Goal: Task Accomplishment & Management: Manage account settings

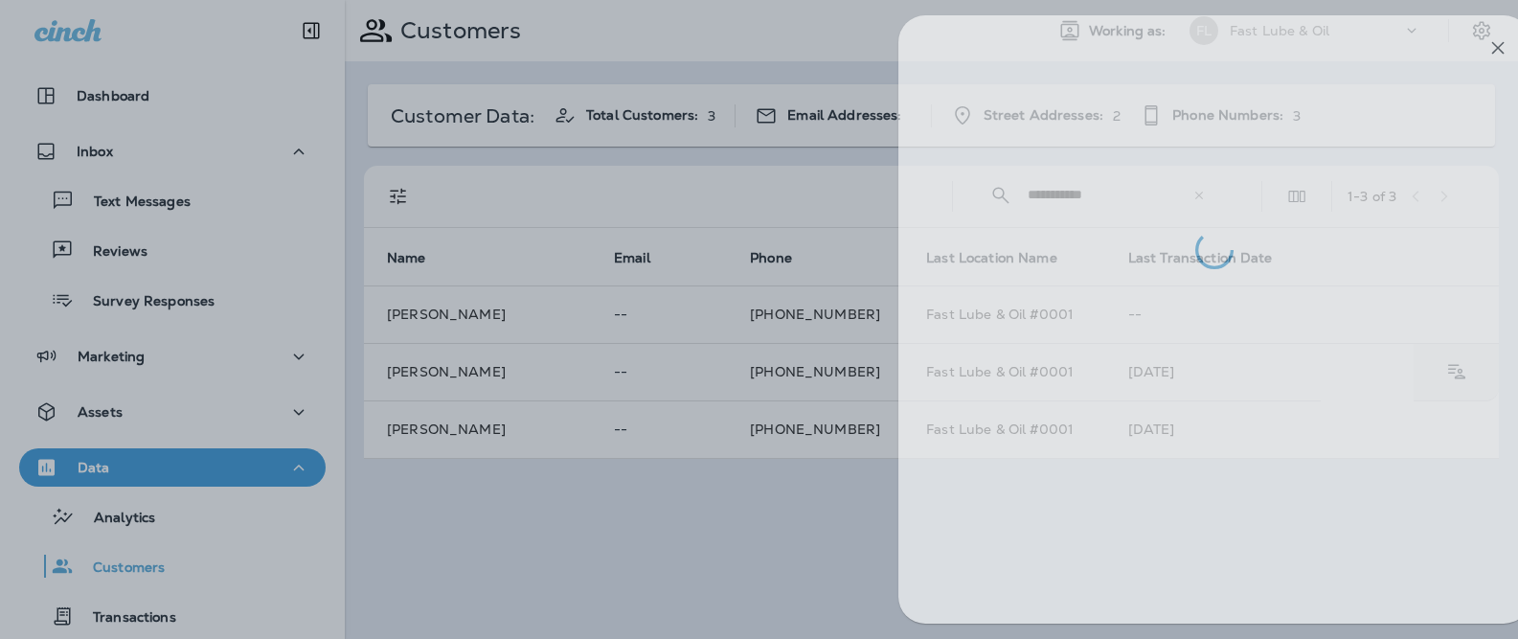
scroll to position [125, 0]
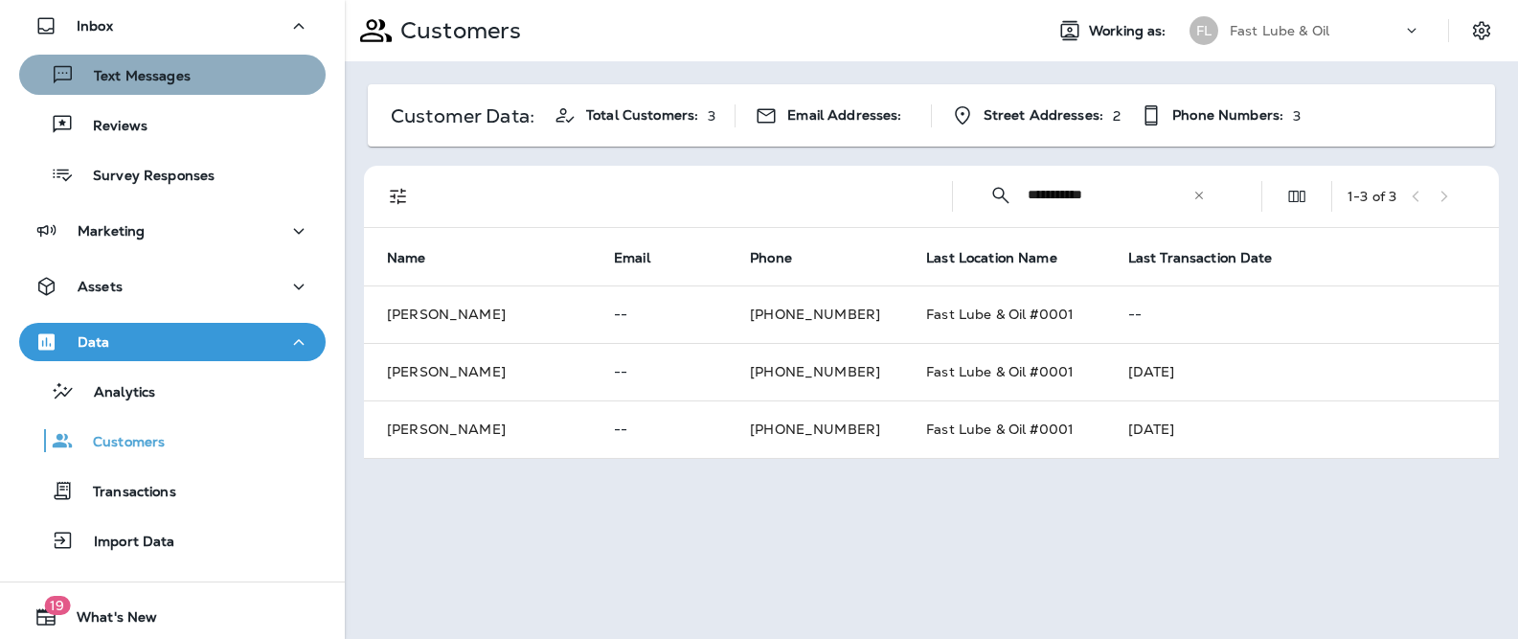
click at [222, 91] on button "Text Messages" at bounding box center [172, 75] width 306 height 40
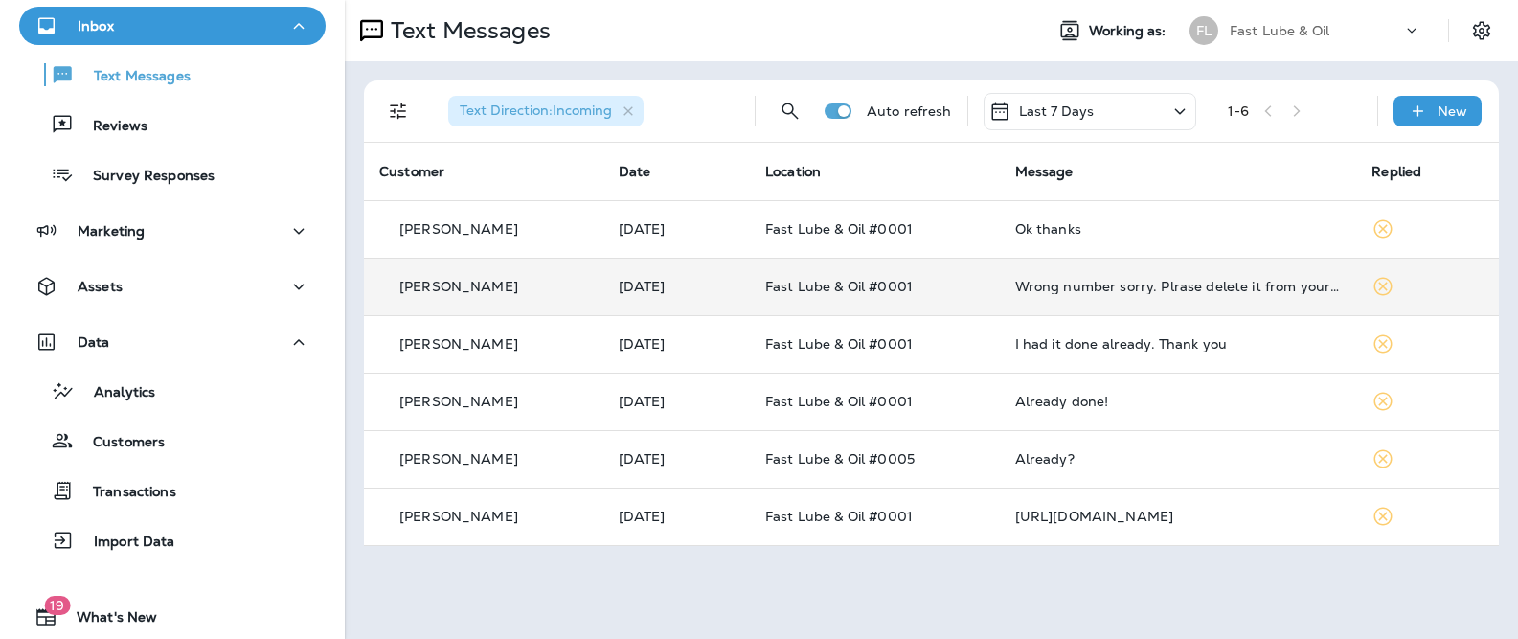
click at [765, 283] on td "Fast Lube & Oil #0001" at bounding box center [875, 286] width 250 height 57
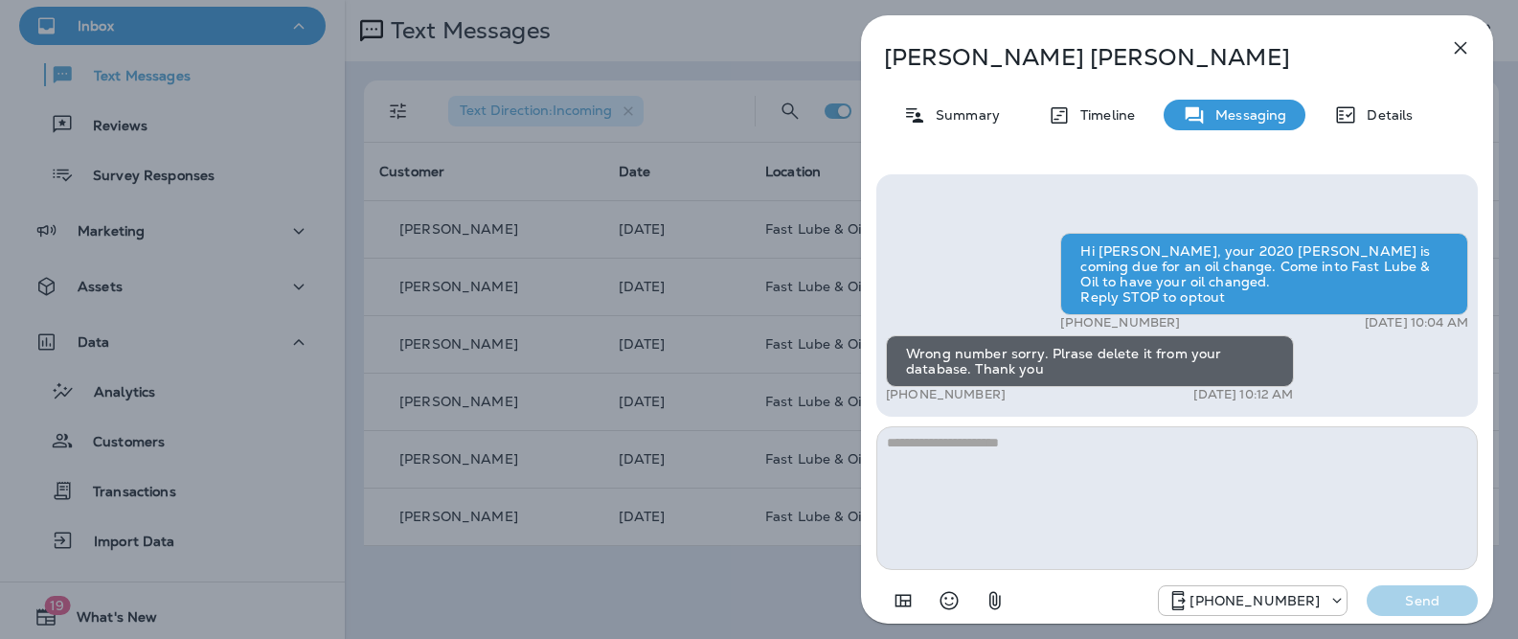
click at [989, 58] on p "[PERSON_NAME]" at bounding box center [1145, 57] width 523 height 27
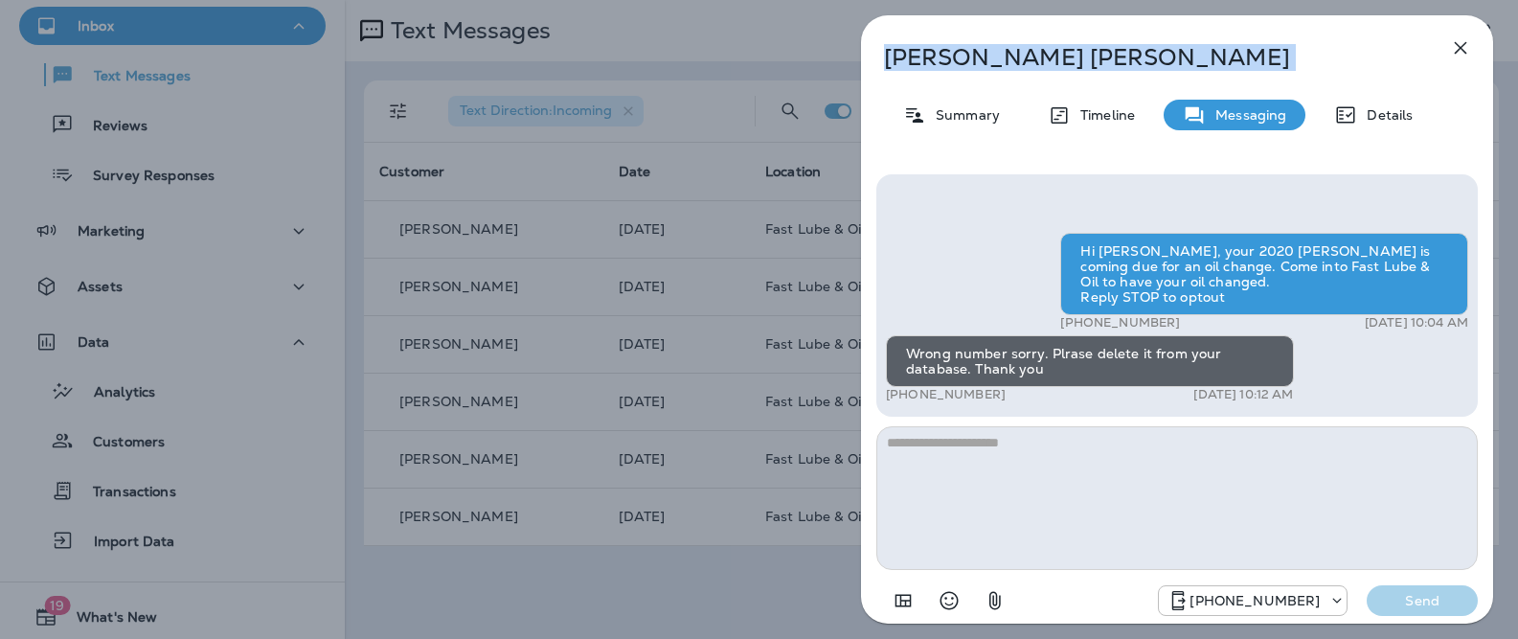
click at [989, 58] on p "[PERSON_NAME]" at bounding box center [1145, 57] width 523 height 27
copy div "[PERSON_NAME]"
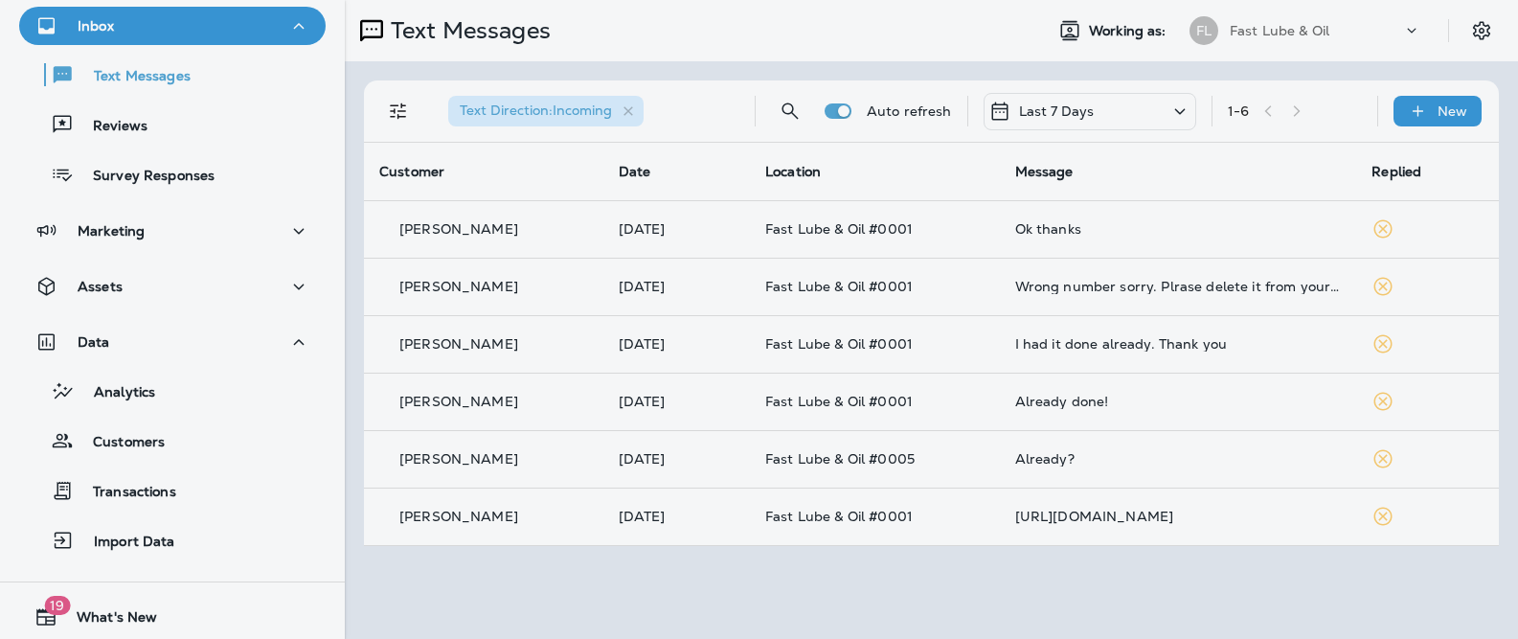
drag, startPoint x: 347, startPoint y: 283, endPoint x: 1038, endPoint y: 141, distance: 705.9
click at [348, 283] on div at bounding box center [861, 319] width 1518 height 639
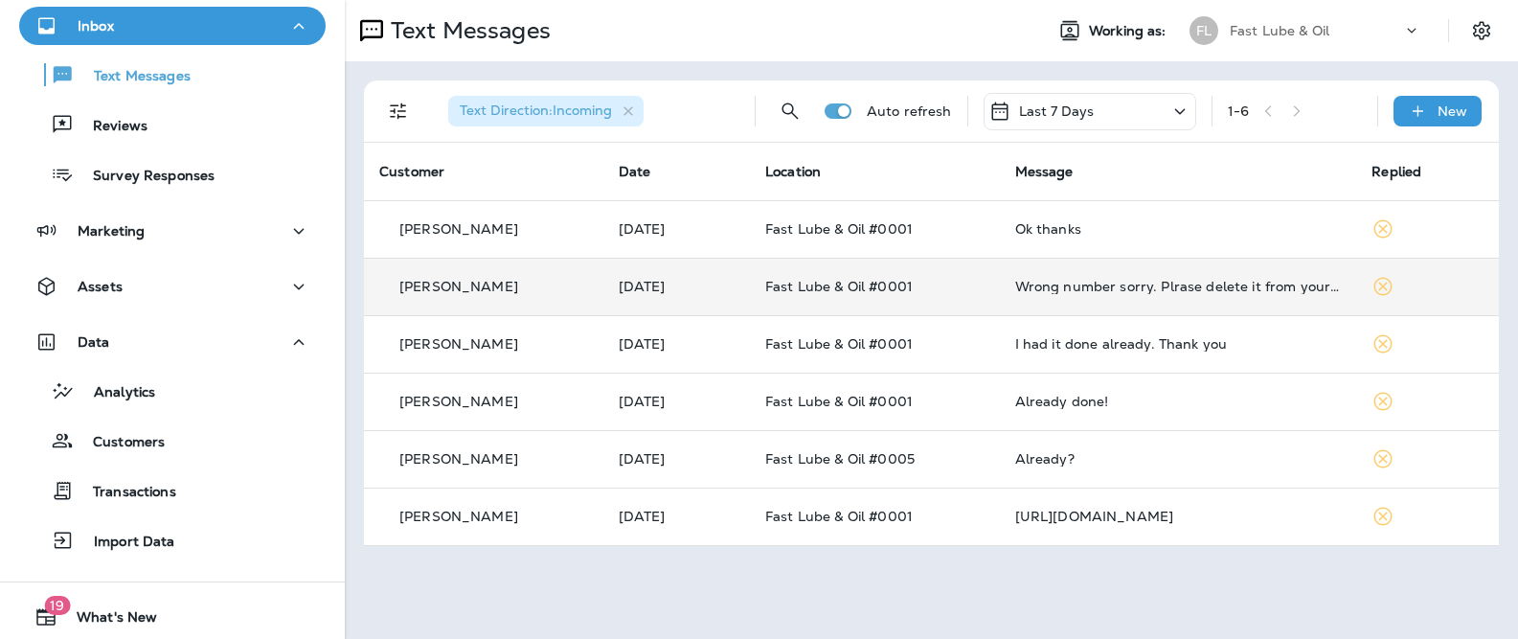
click at [582, 273] on td "[PERSON_NAME]" at bounding box center [483, 286] width 239 height 57
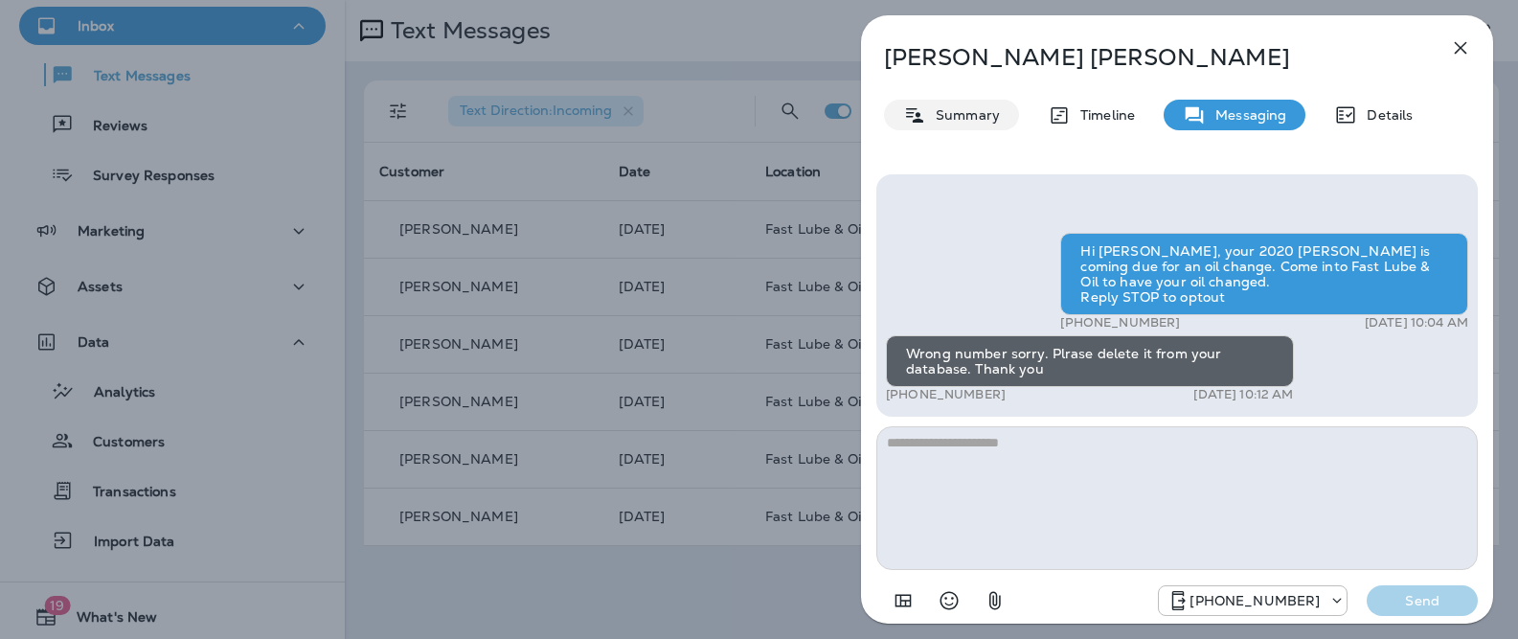
click at [933, 108] on p "Summary" at bounding box center [963, 114] width 74 height 15
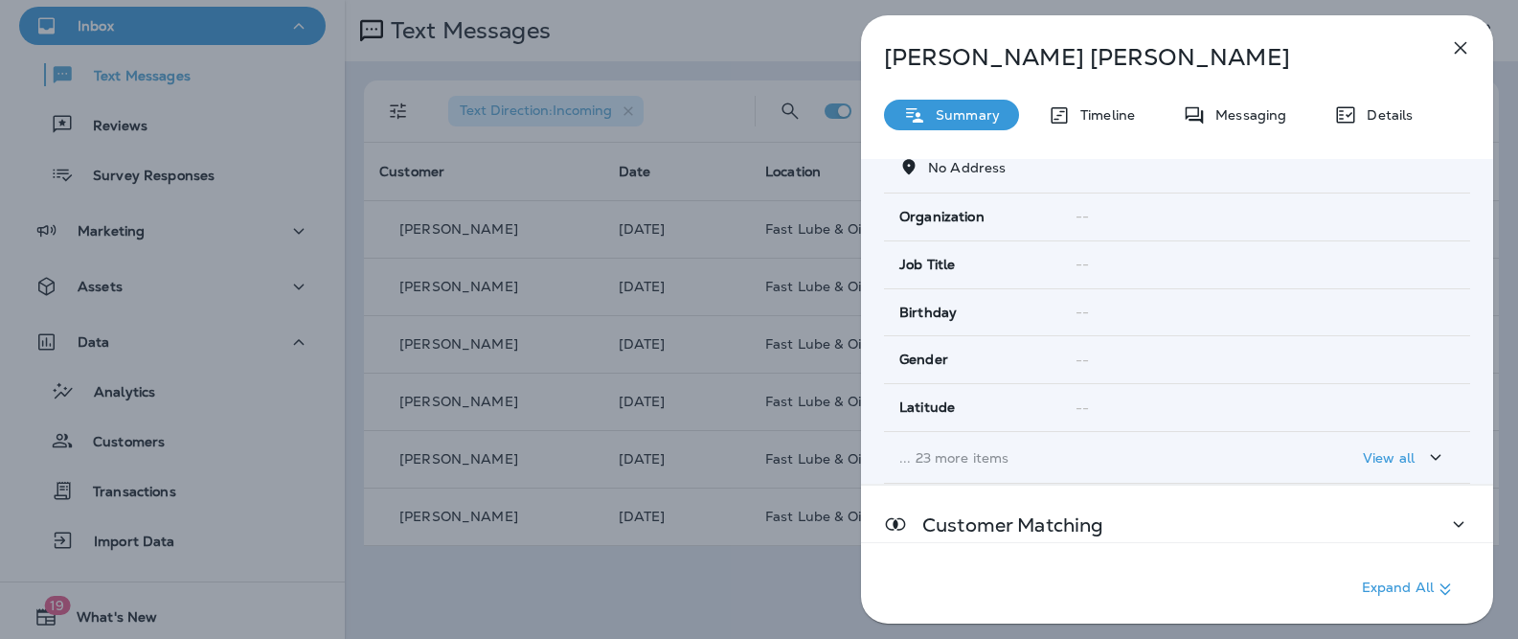
scroll to position [439, 0]
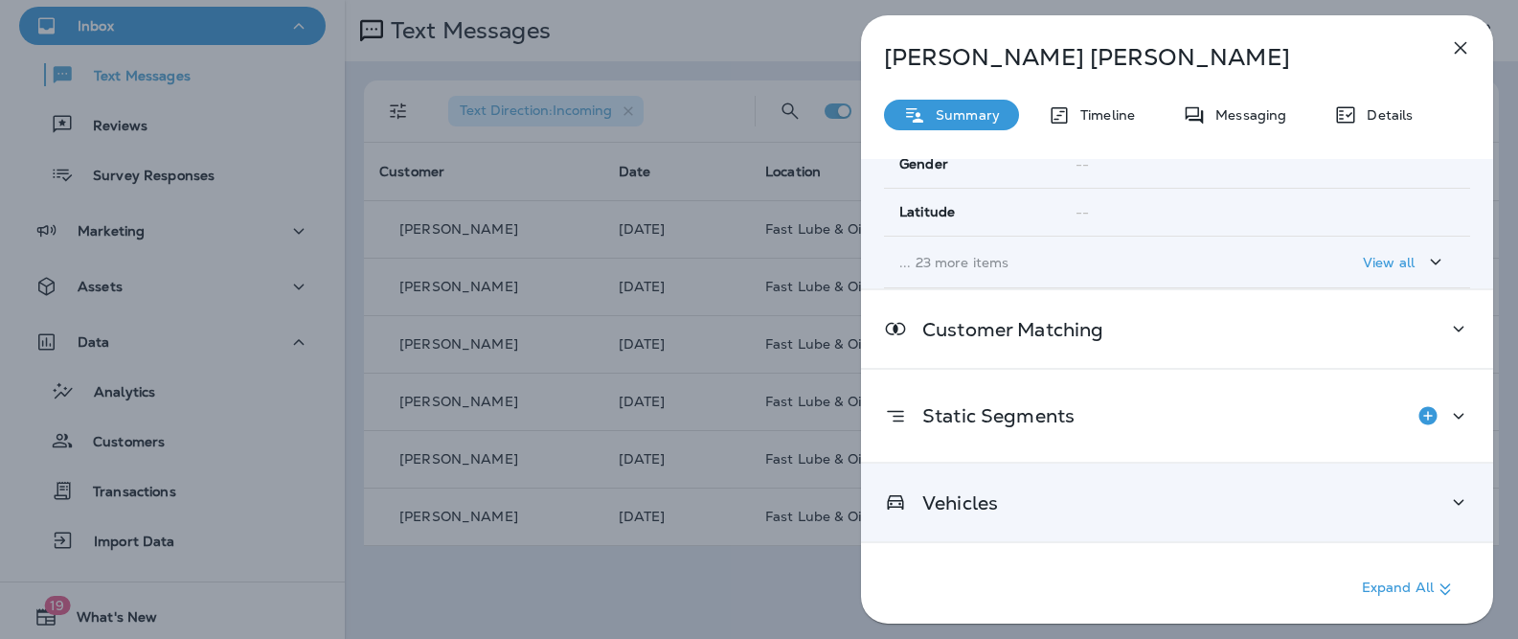
click at [1075, 490] on div "Vehicles" at bounding box center [1177, 502] width 586 height 24
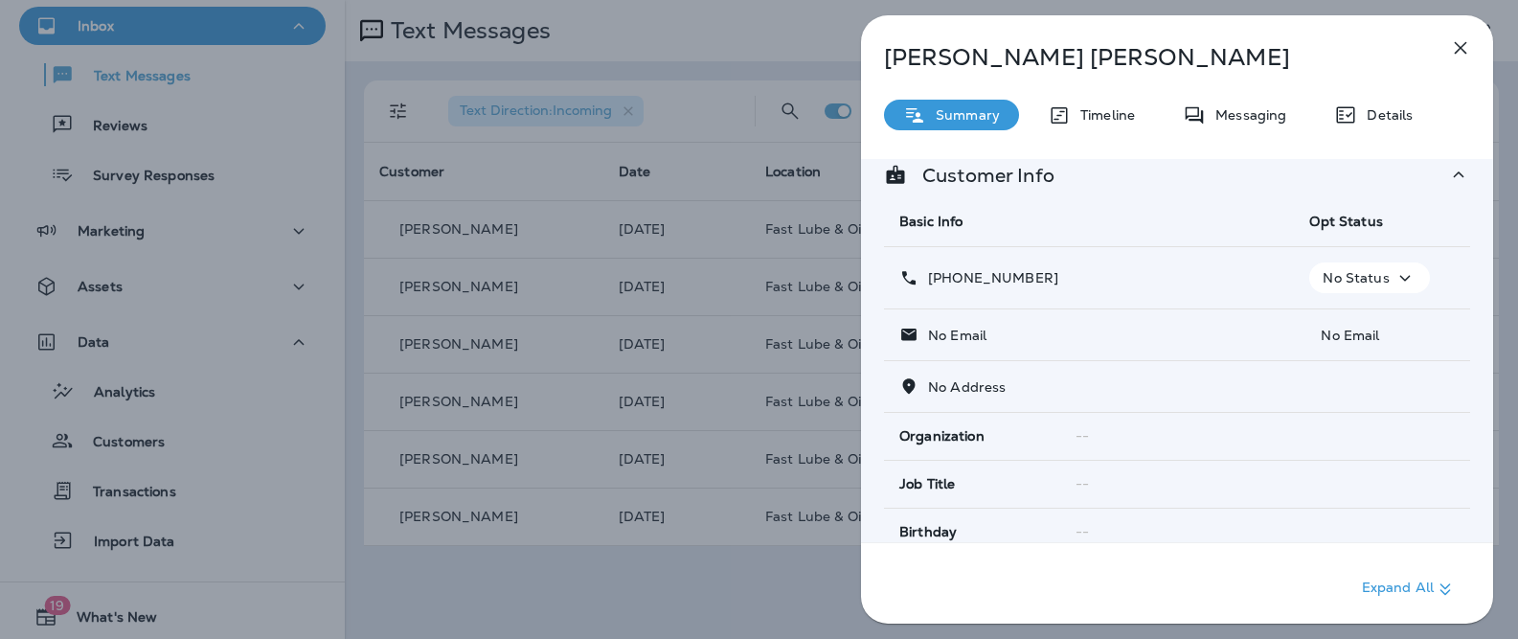
scroll to position [0, 0]
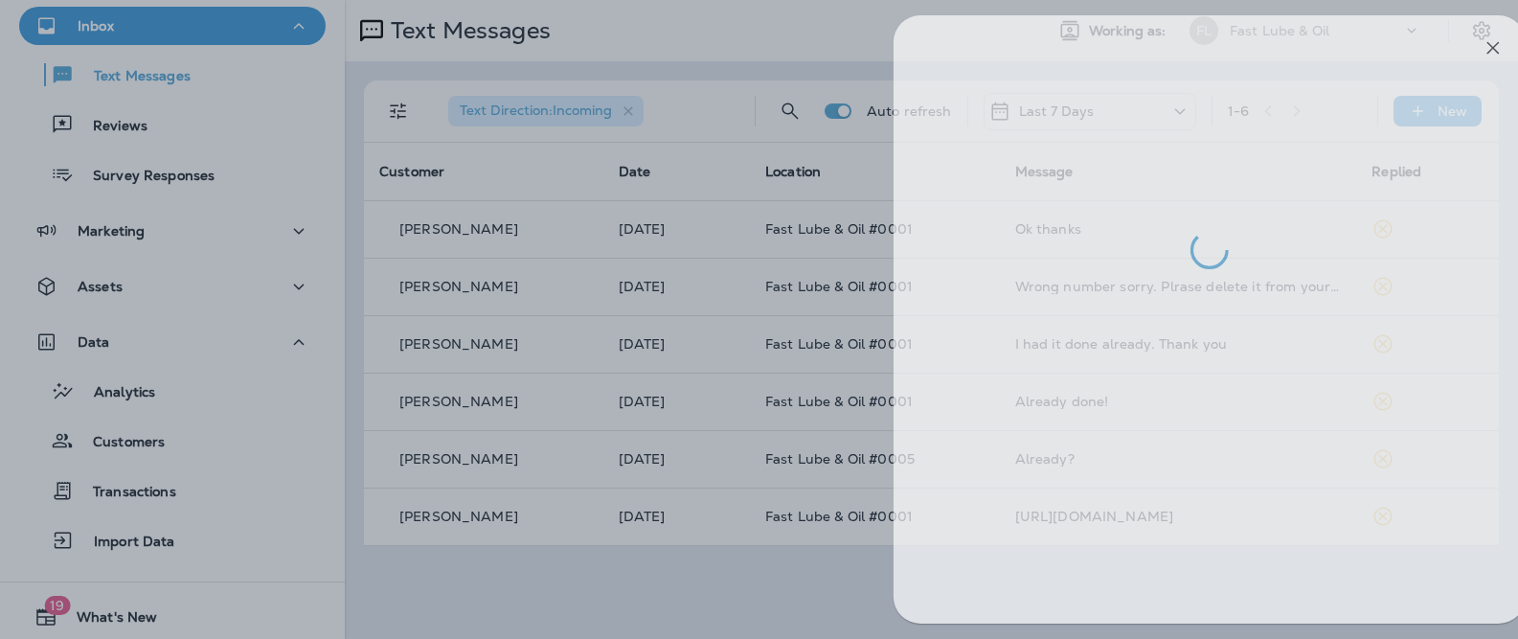
click at [434, 340] on div at bounding box center [792, 319] width 1518 height 639
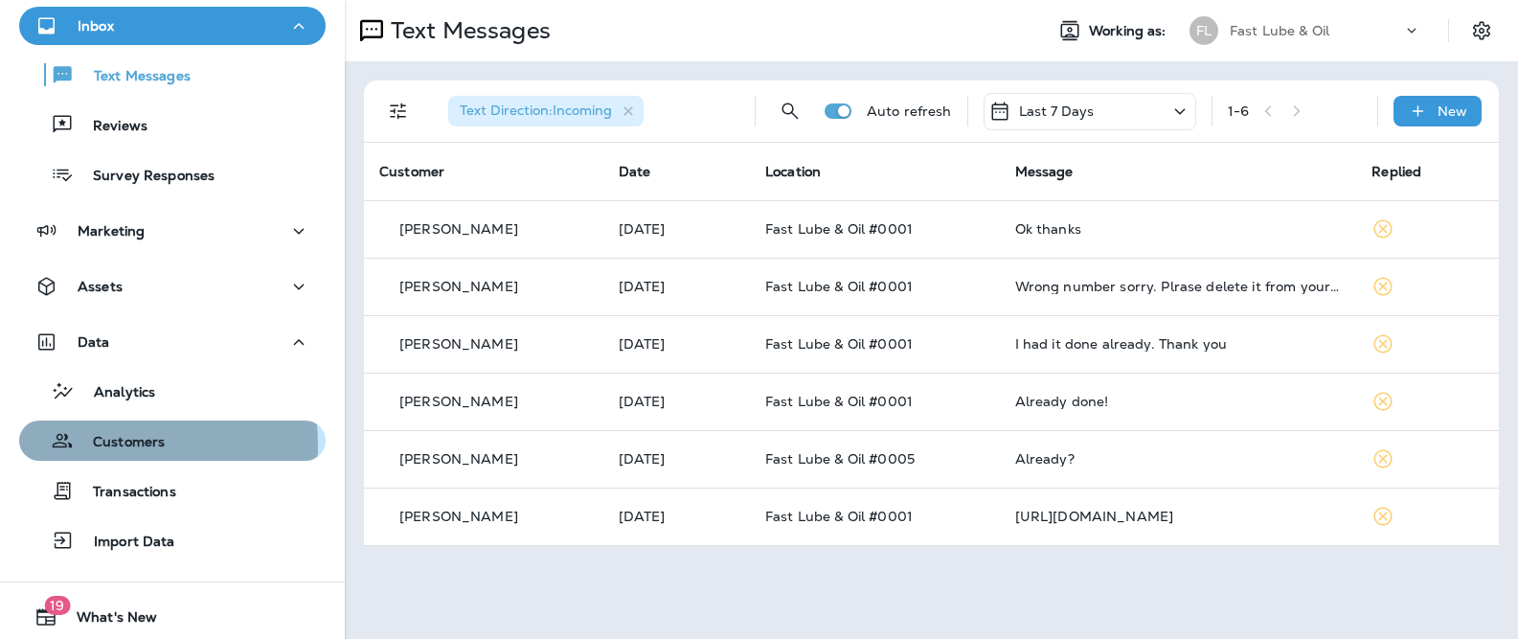
click at [128, 444] on p "Customers" at bounding box center [119, 443] width 91 height 18
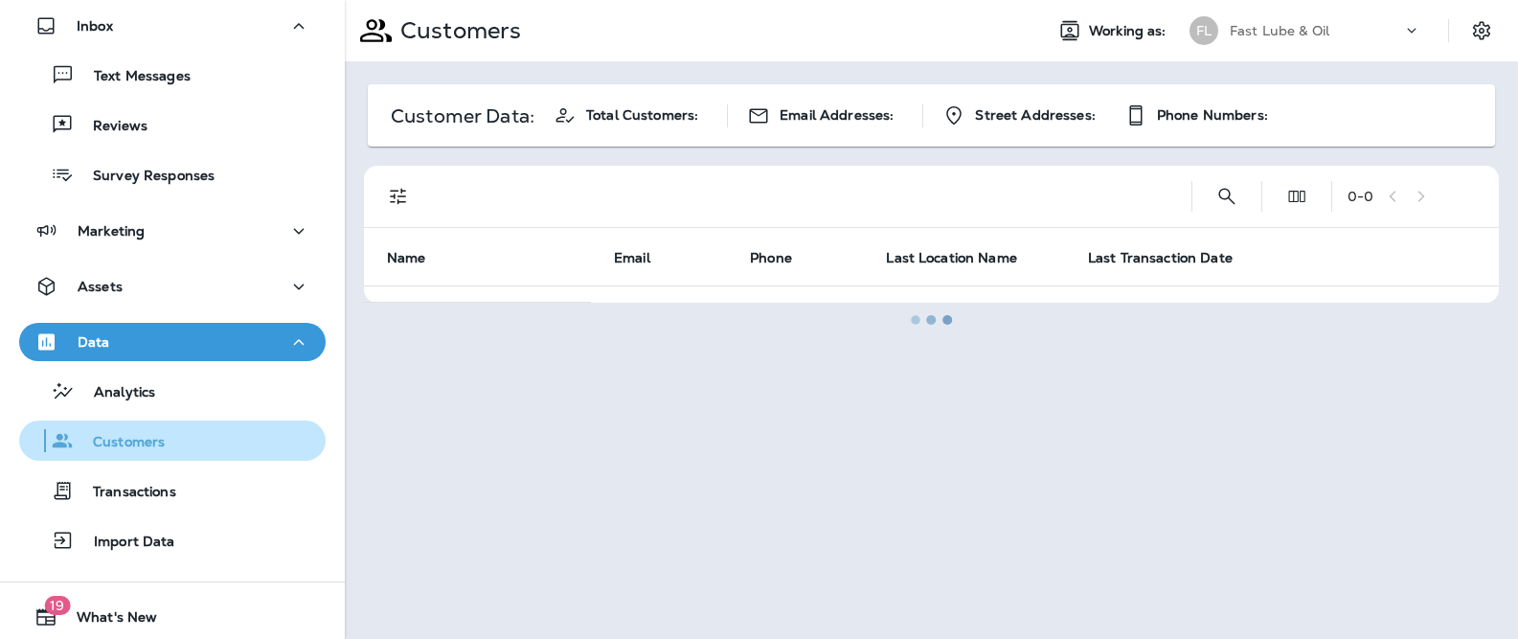
click at [119, 442] on p "Customers" at bounding box center [119, 443] width 91 height 18
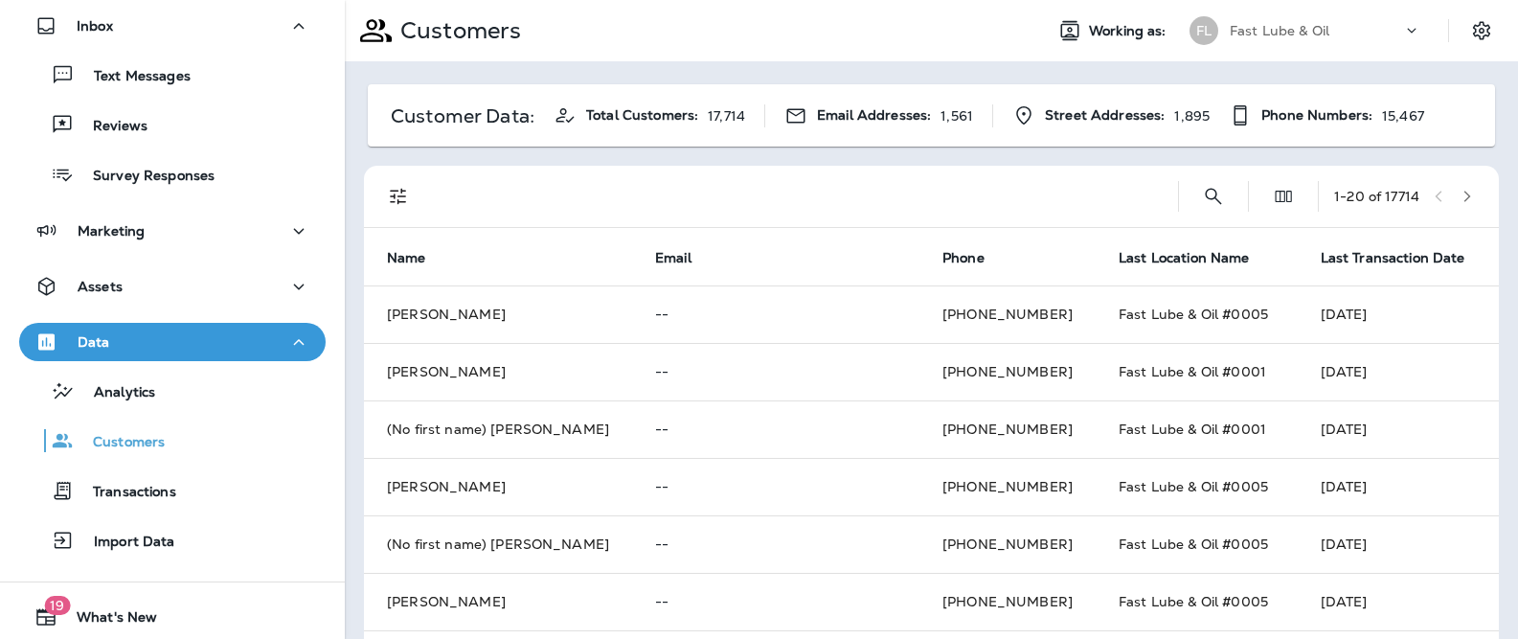
click at [1205, 212] on div "1 - 20 of 17714" at bounding box center [935, 196] width 1112 height 61
click at [1202, 193] on icon "Search Customers" at bounding box center [1213, 196] width 23 height 23
type input "**********"
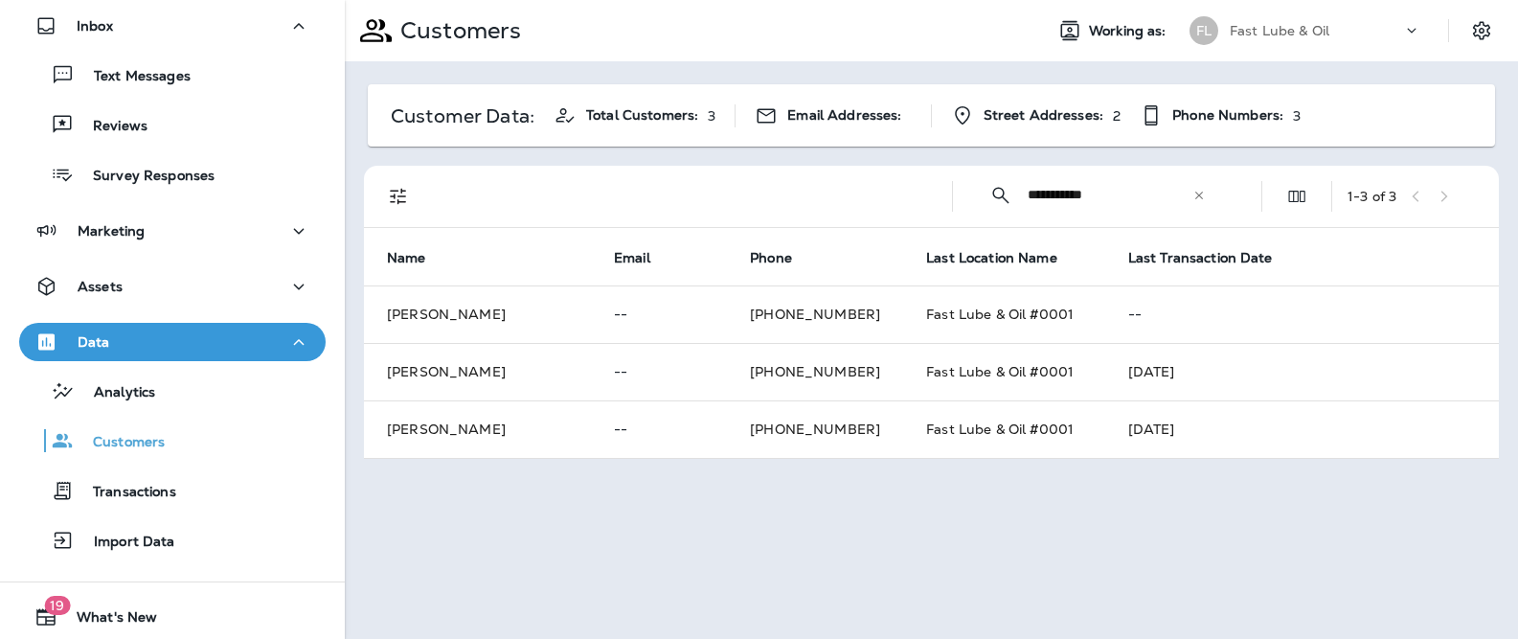
click at [1138, 513] on div "**********" at bounding box center [931, 319] width 1173 height 639
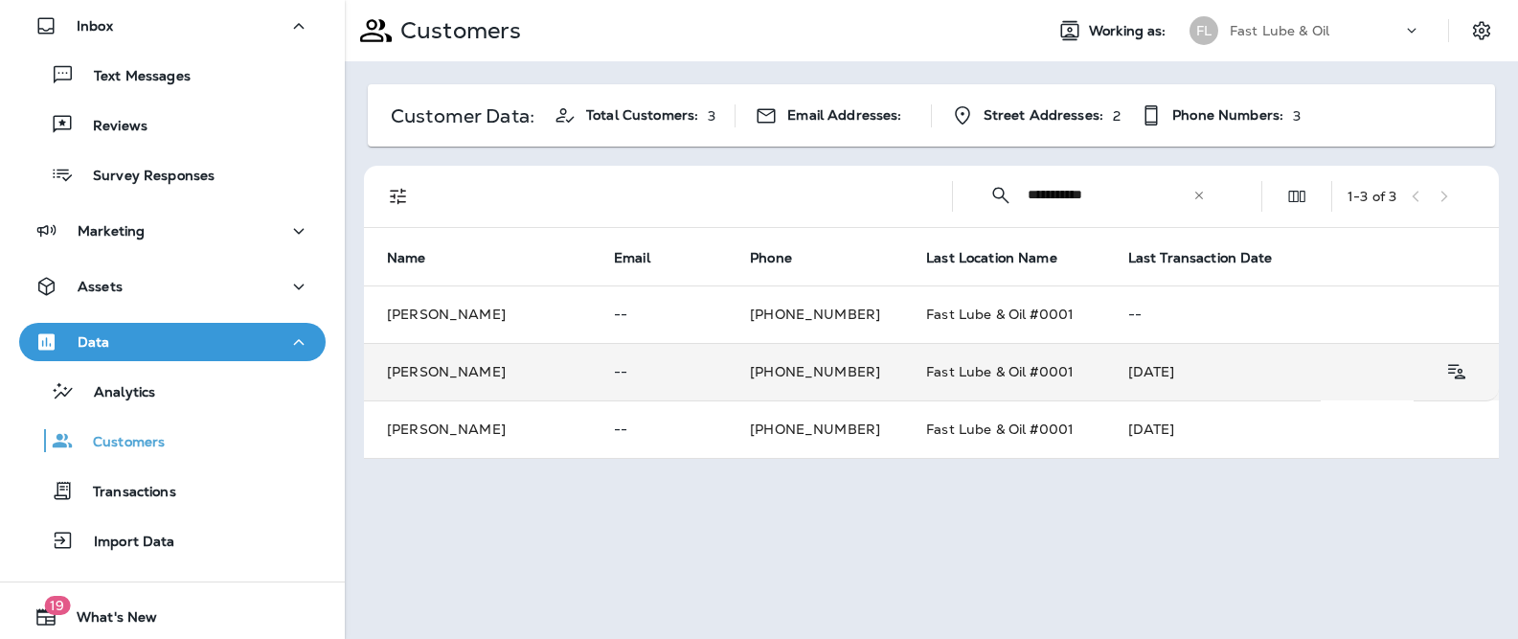
click at [883, 378] on td "[PHONE_NUMBER]" at bounding box center [815, 371] width 176 height 57
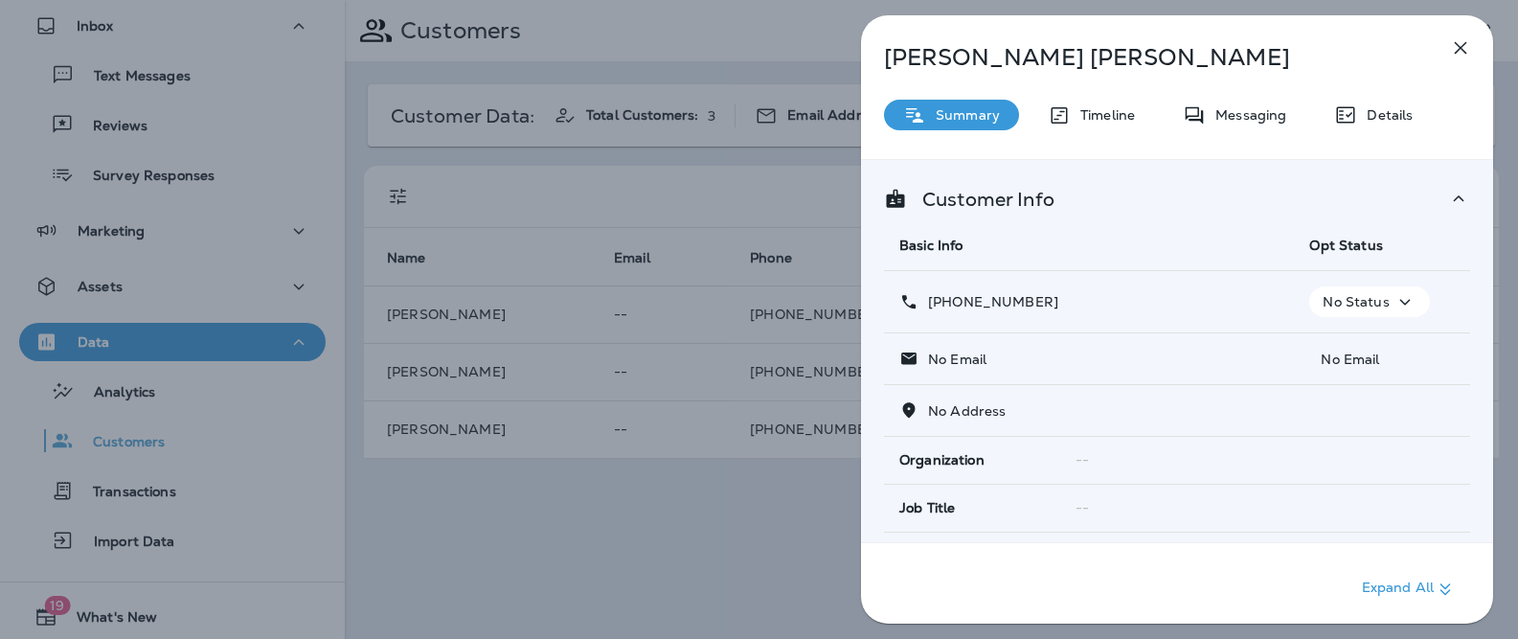
click at [1343, 242] on span "Opt Status" at bounding box center [1345, 245] width 73 height 17
click at [1357, 300] on p "No Status" at bounding box center [1356, 301] width 66 height 15
click at [1333, 346] on p "Opt out" at bounding box center [1356, 347] width 52 height 15
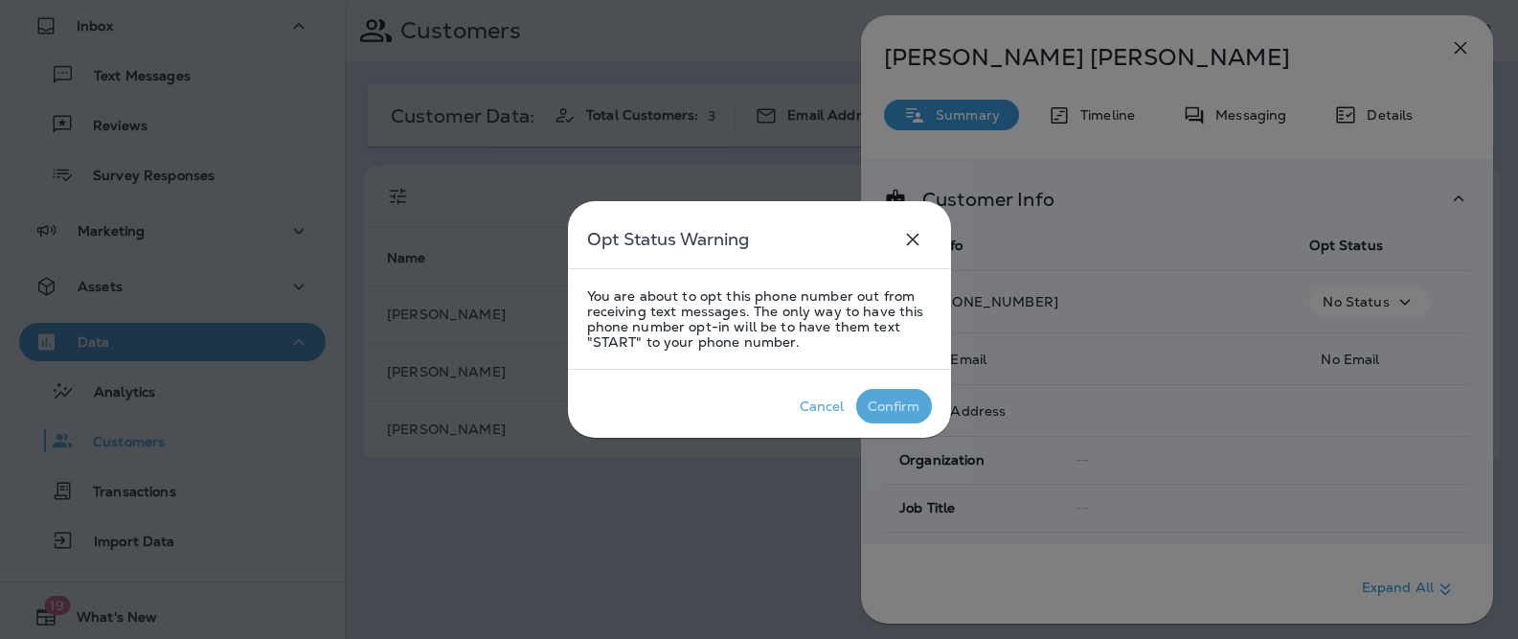
click at [887, 417] on p "Confirm" at bounding box center [894, 406] width 60 height 23
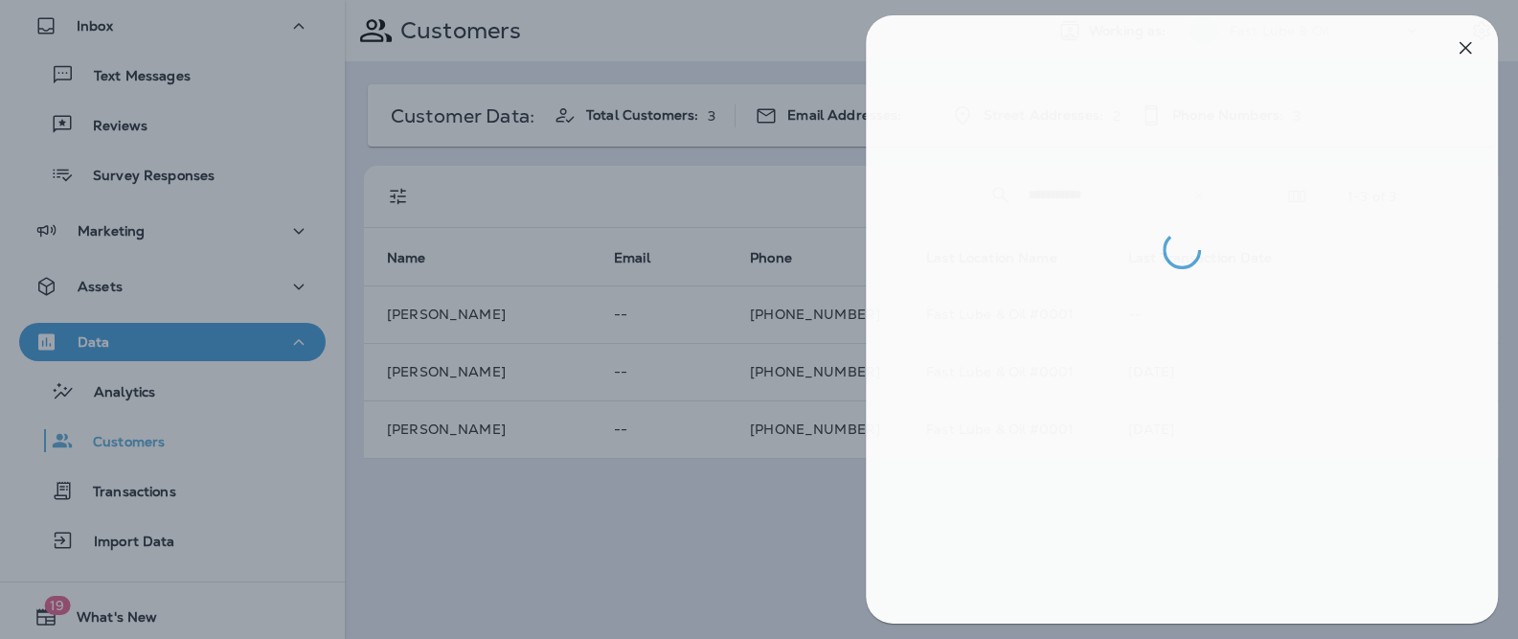
click at [1503, 401] on div at bounding box center [1182, 319] width 682 height 639
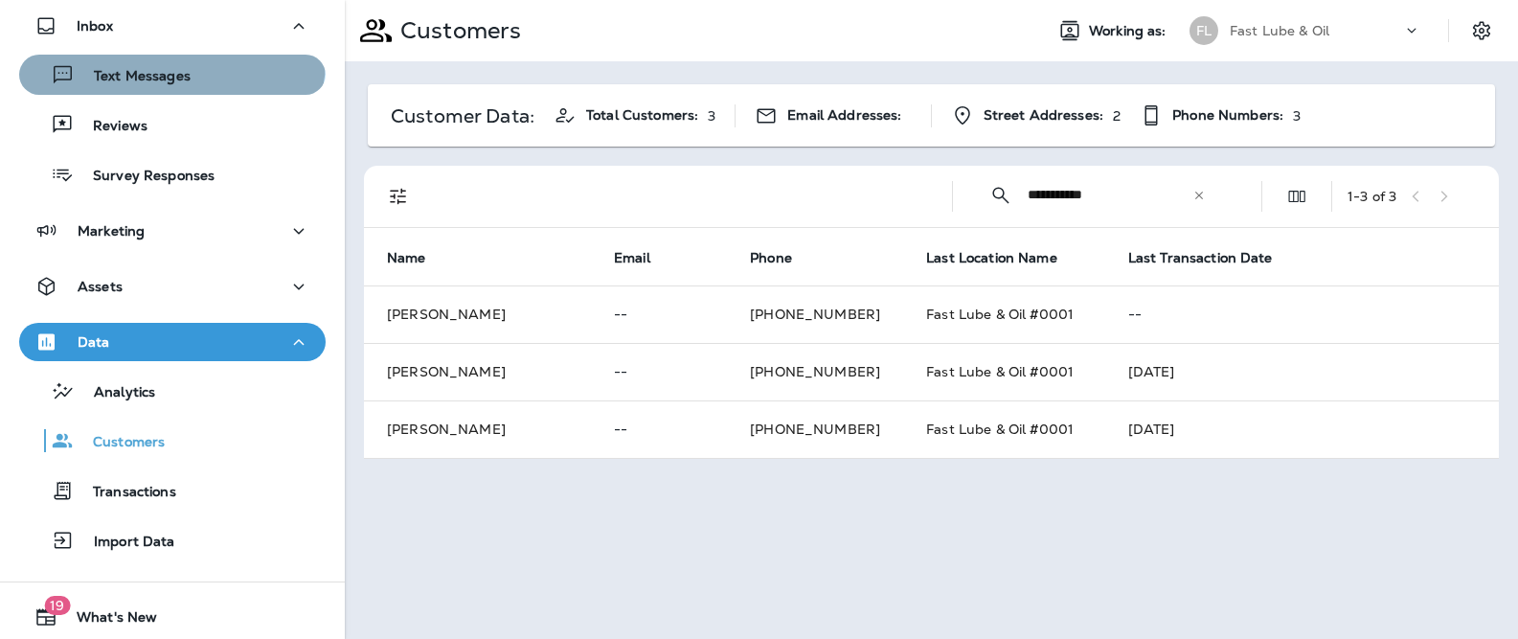
click at [170, 60] on div "Text Messages" at bounding box center [109, 74] width 164 height 29
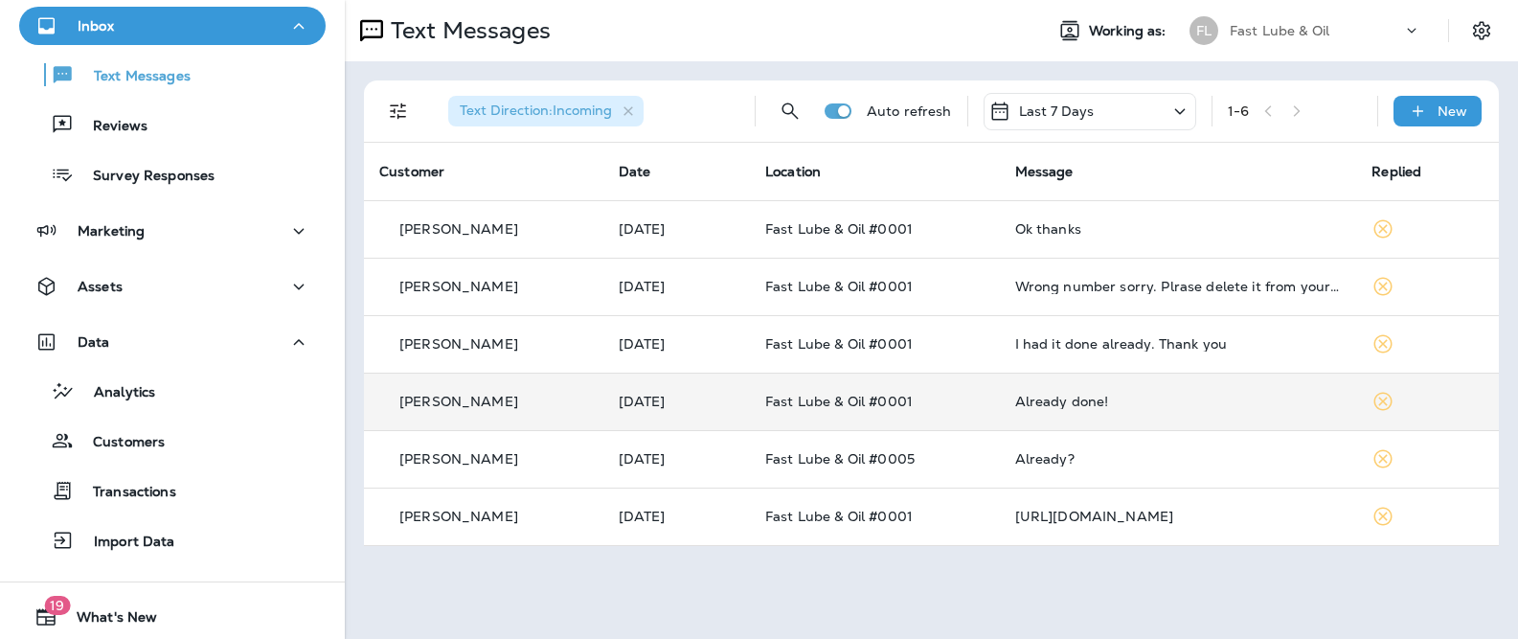
click at [556, 402] on div "[PERSON_NAME]" at bounding box center [483, 402] width 209 height 20
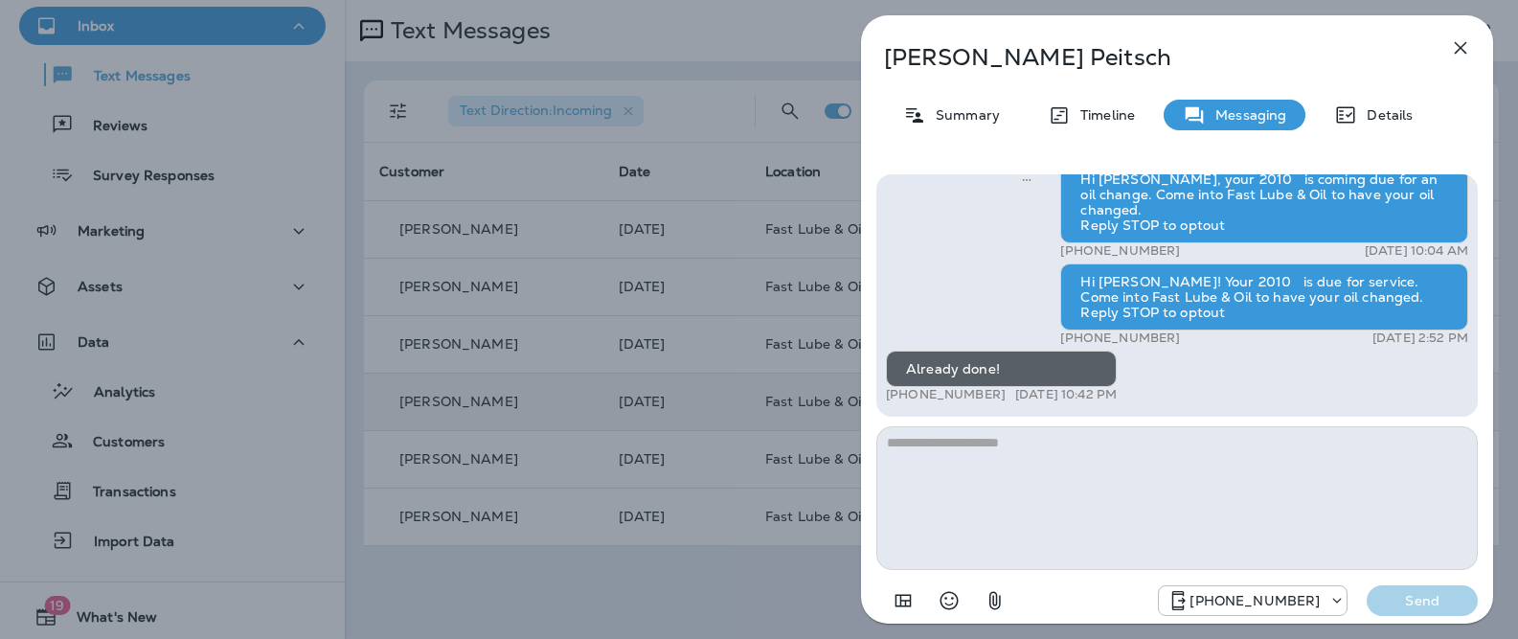
click at [967, 133] on div "[PERSON_NAME] Summary Timeline Messaging Details Hi [PERSON_NAME], your 2010 is…" at bounding box center [1177, 325] width 632 height 620
click at [966, 125] on div "Summary" at bounding box center [951, 115] width 135 height 31
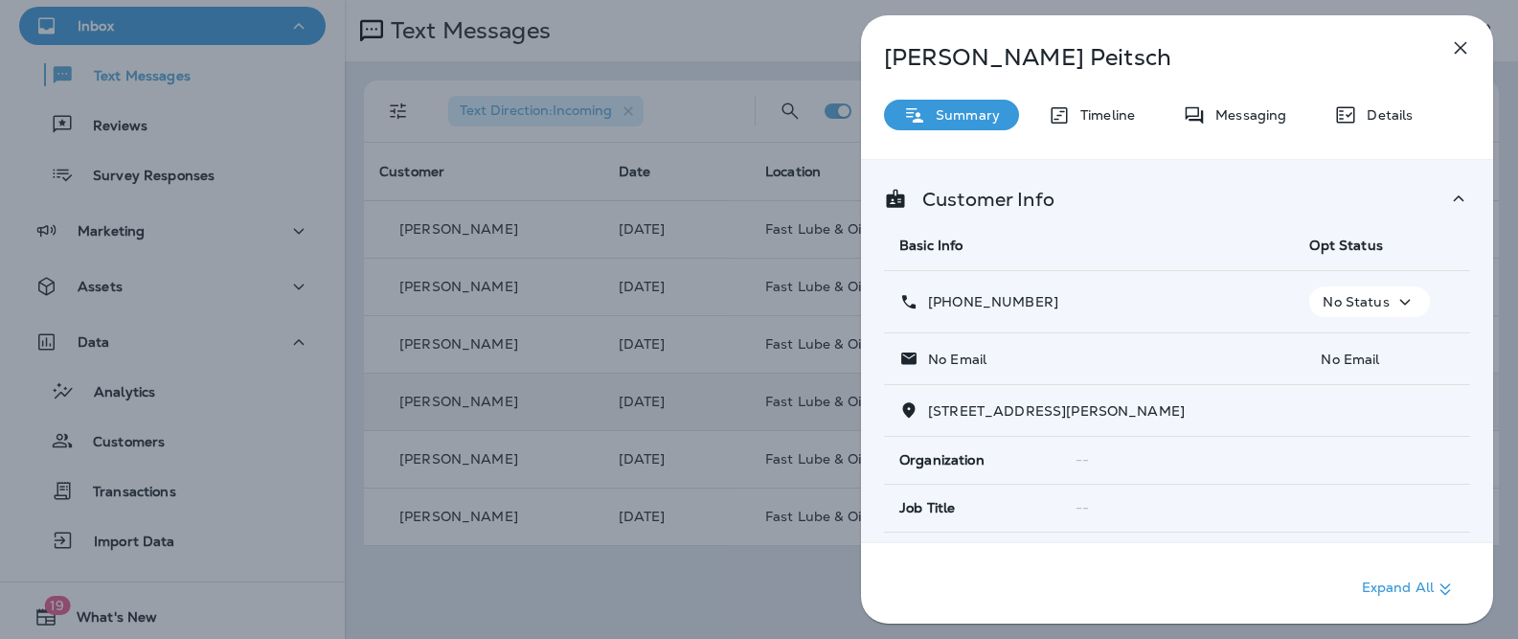
click at [1109, 95] on div "[PERSON_NAME] Summary Timeline Messaging Details Customer Info Basic Info Opt S…" at bounding box center [1177, 325] width 632 height 620
click at [1109, 99] on div "[PERSON_NAME] Summary Timeline Messaging Details Customer Info Basic Info Opt S…" at bounding box center [1177, 325] width 632 height 620
click at [1108, 109] on p "Timeline" at bounding box center [1103, 114] width 64 height 15
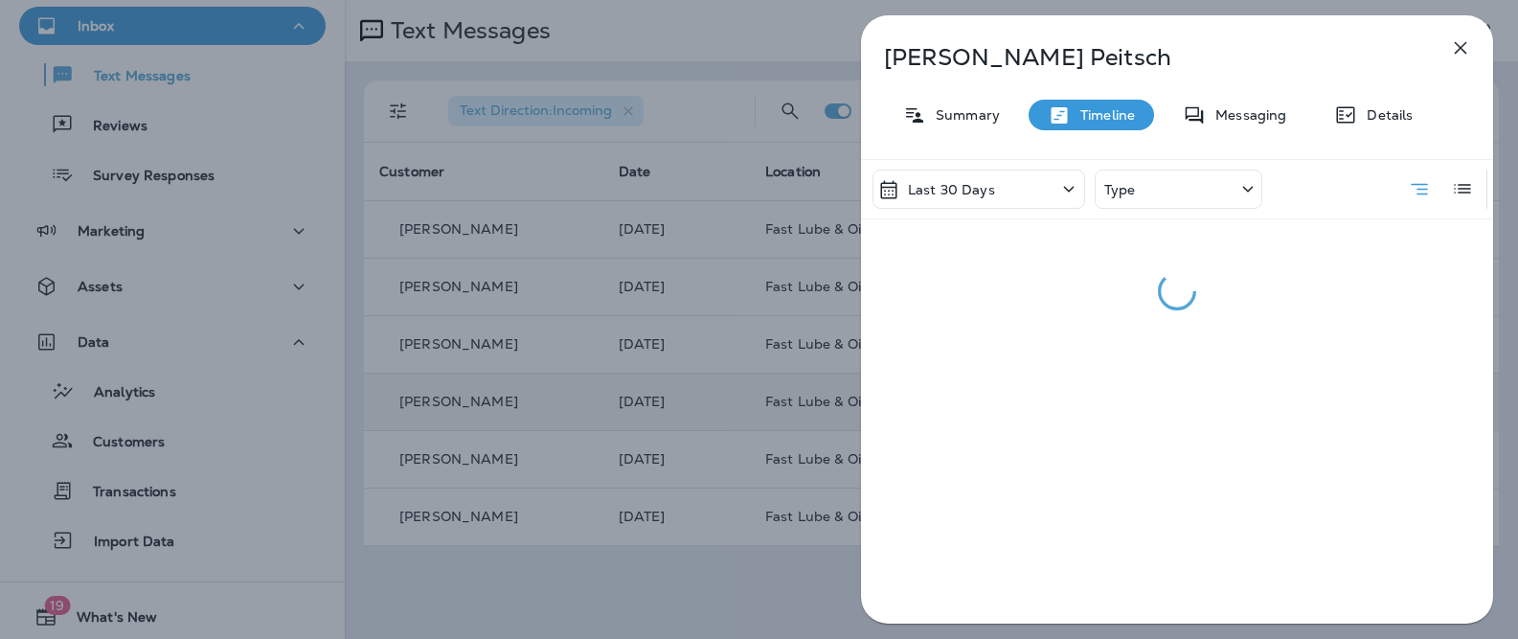
click at [992, 190] on div "Last 30 Days" at bounding box center [979, 189] width 213 height 39
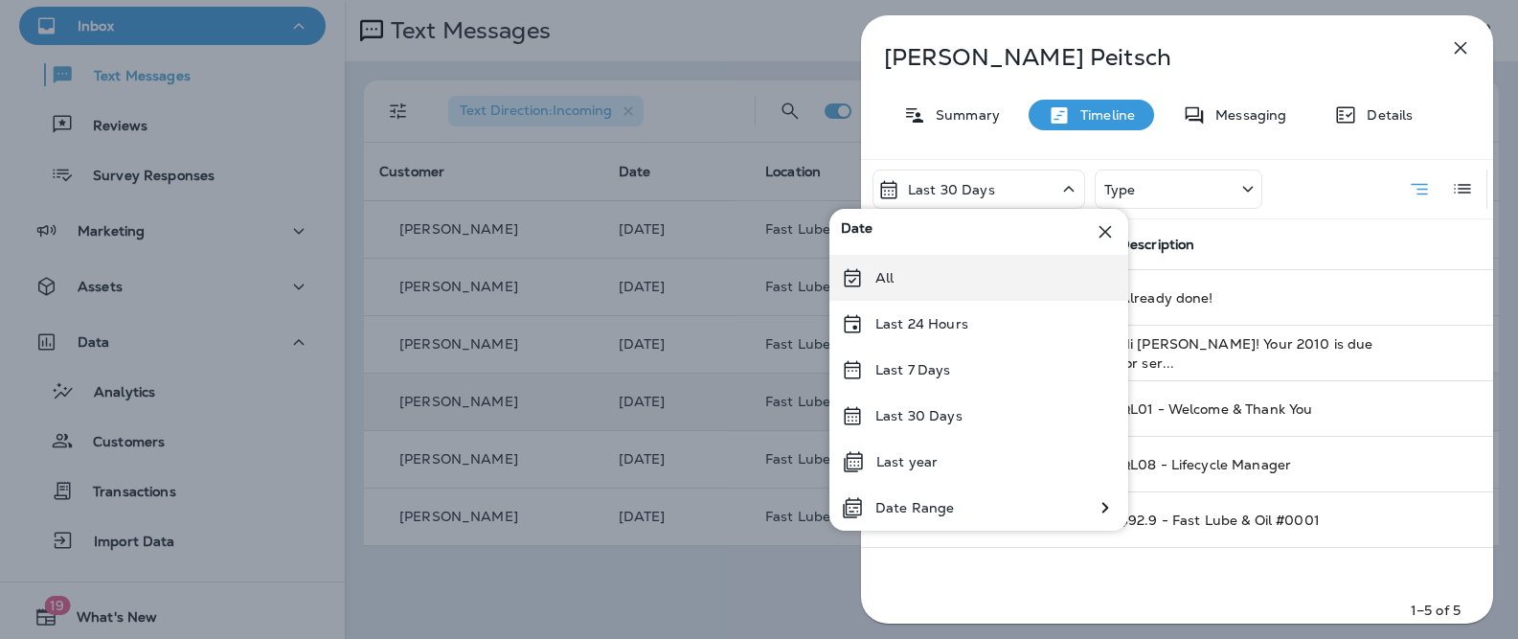
click at [987, 265] on div "All" at bounding box center [978, 278] width 299 height 46
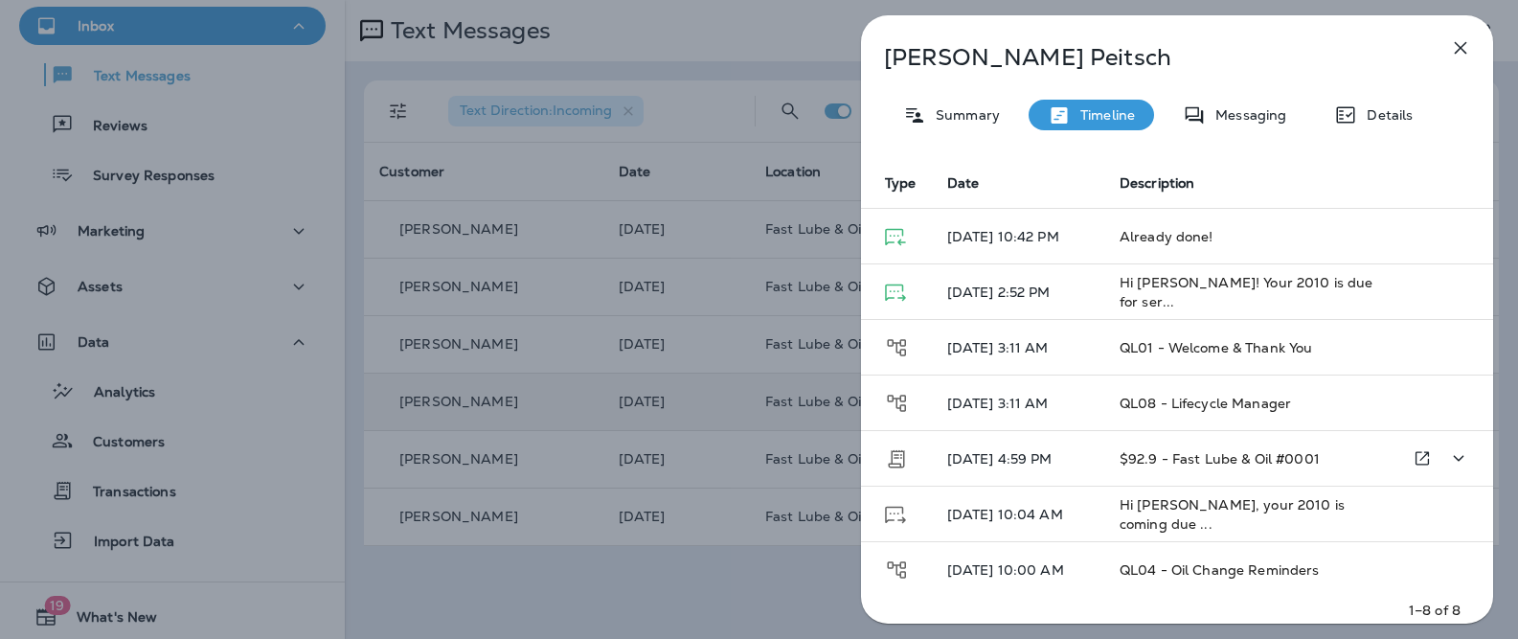
scroll to position [60, 0]
click at [985, 119] on p "Summary" at bounding box center [963, 114] width 74 height 15
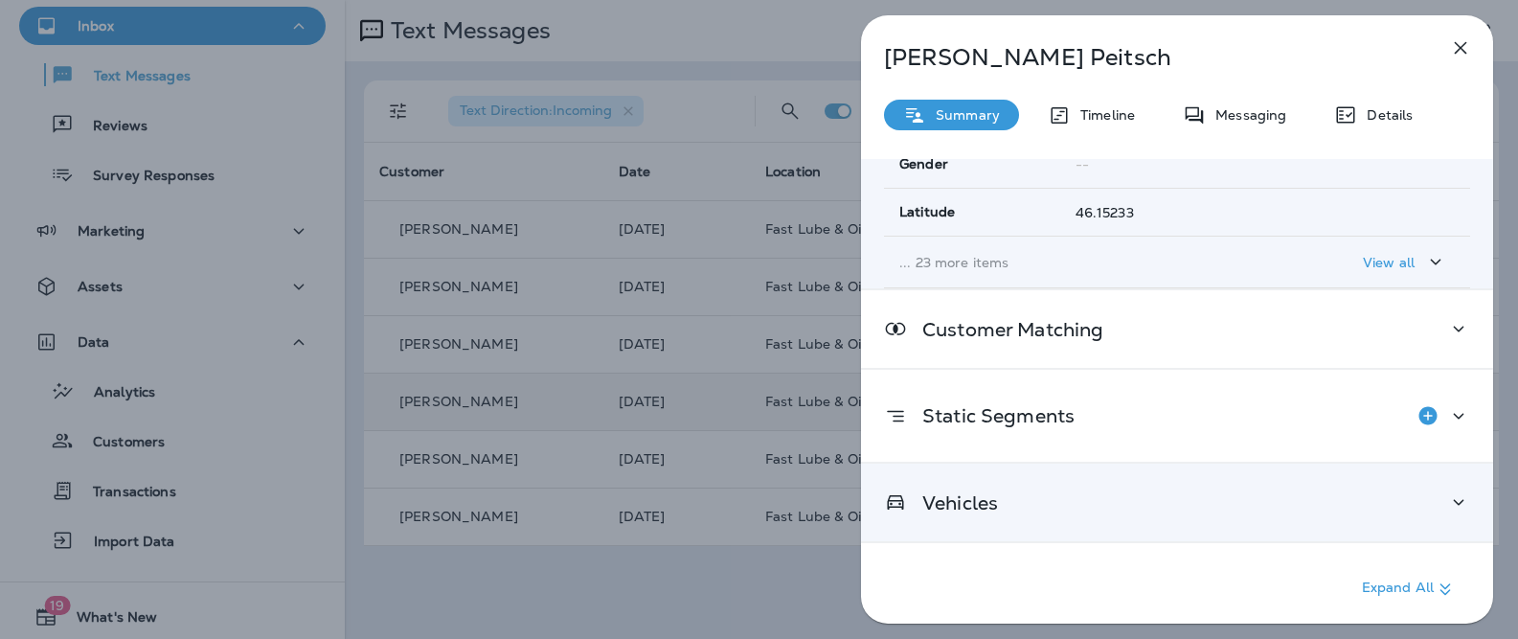
click at [1013, 494] on div "Vehicles" at bounding box center [1177, 502] width 586 height 24
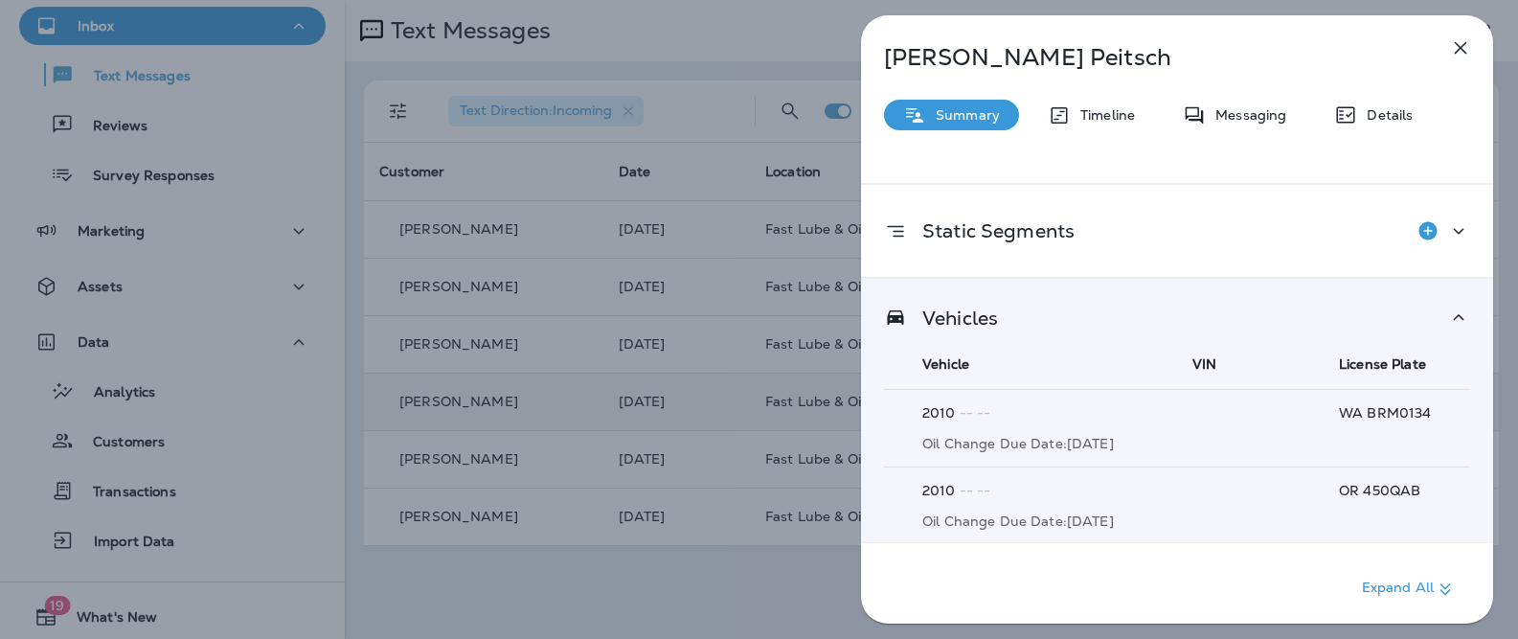
scroll to position [626, 0]
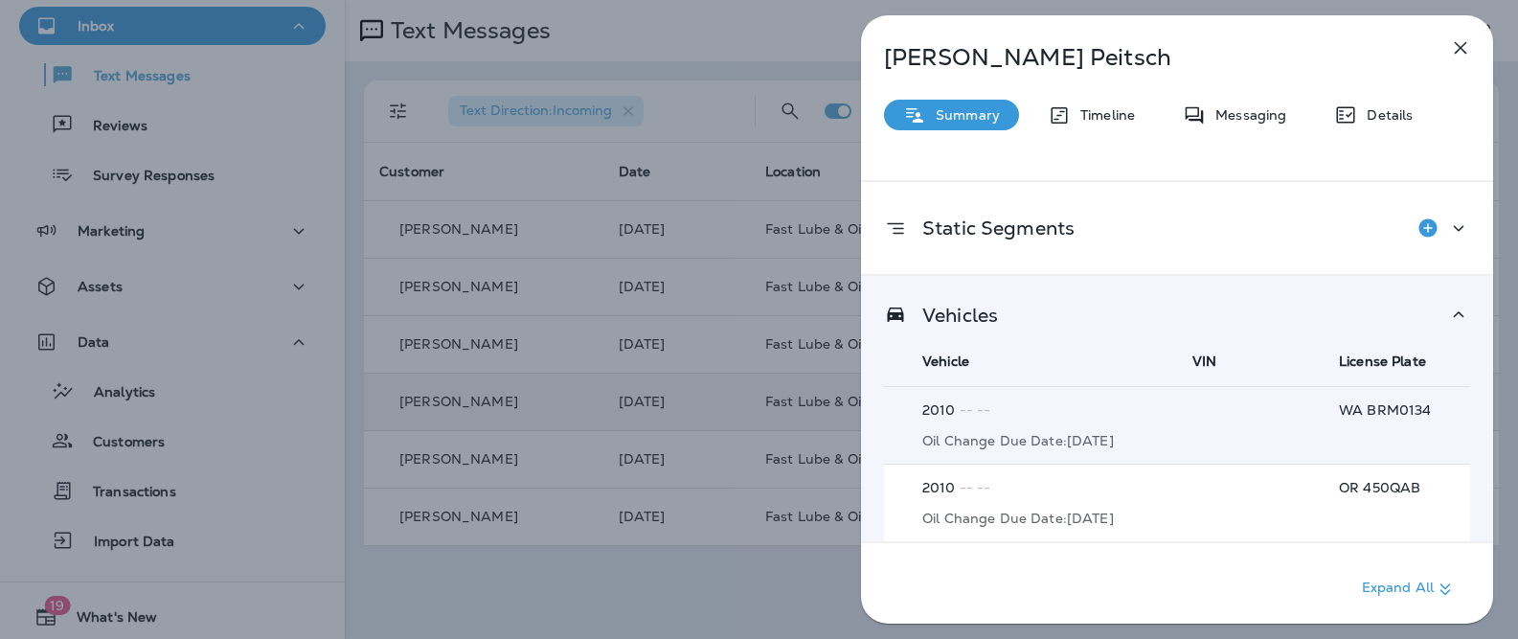
click at [1058, 527] on td "2010 -- -- Oil Change Due Date: [DATE]" at bounding box center [1030, 504] width 293 height 78
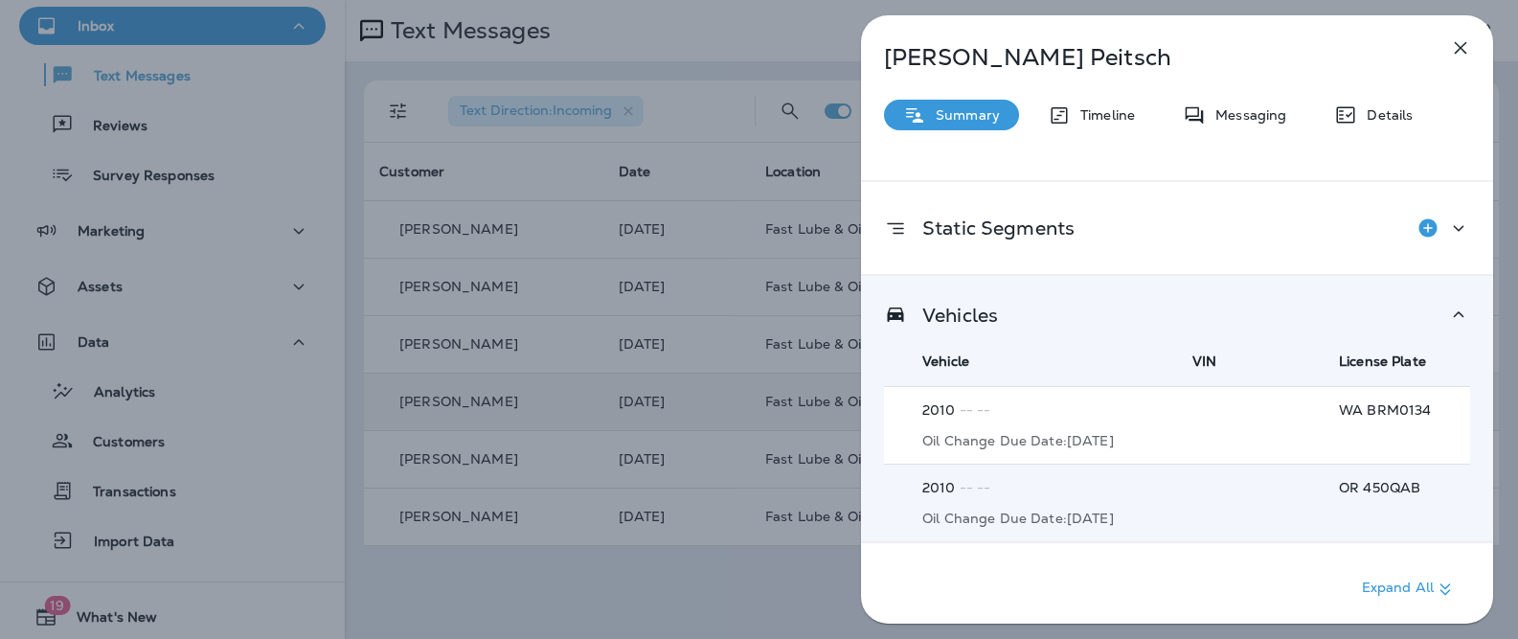
click at [1080, 441] on p "Oil Change Due Date: [DATE]" at bounding box center [1044, 440] width 245 height 15
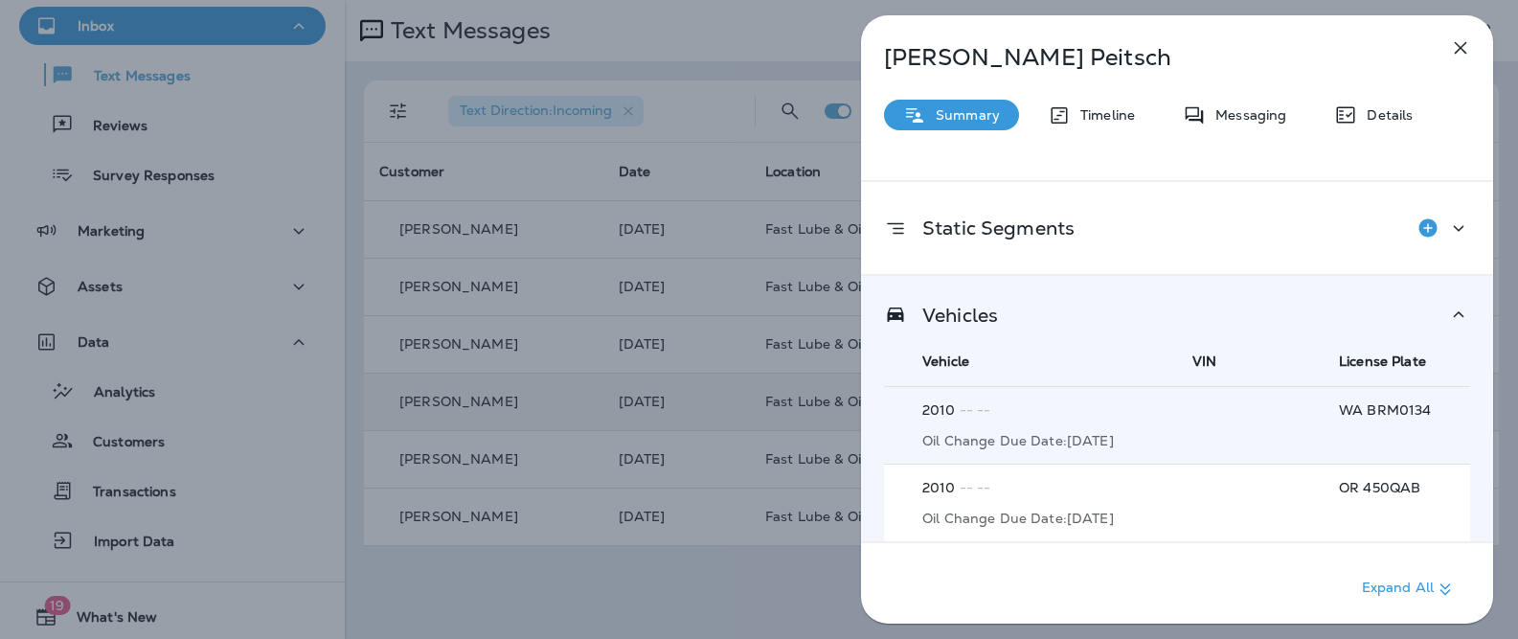
click at [1044, 492] on p "2010 -- --" at bounding box center [1044, 487] width 245 height 15
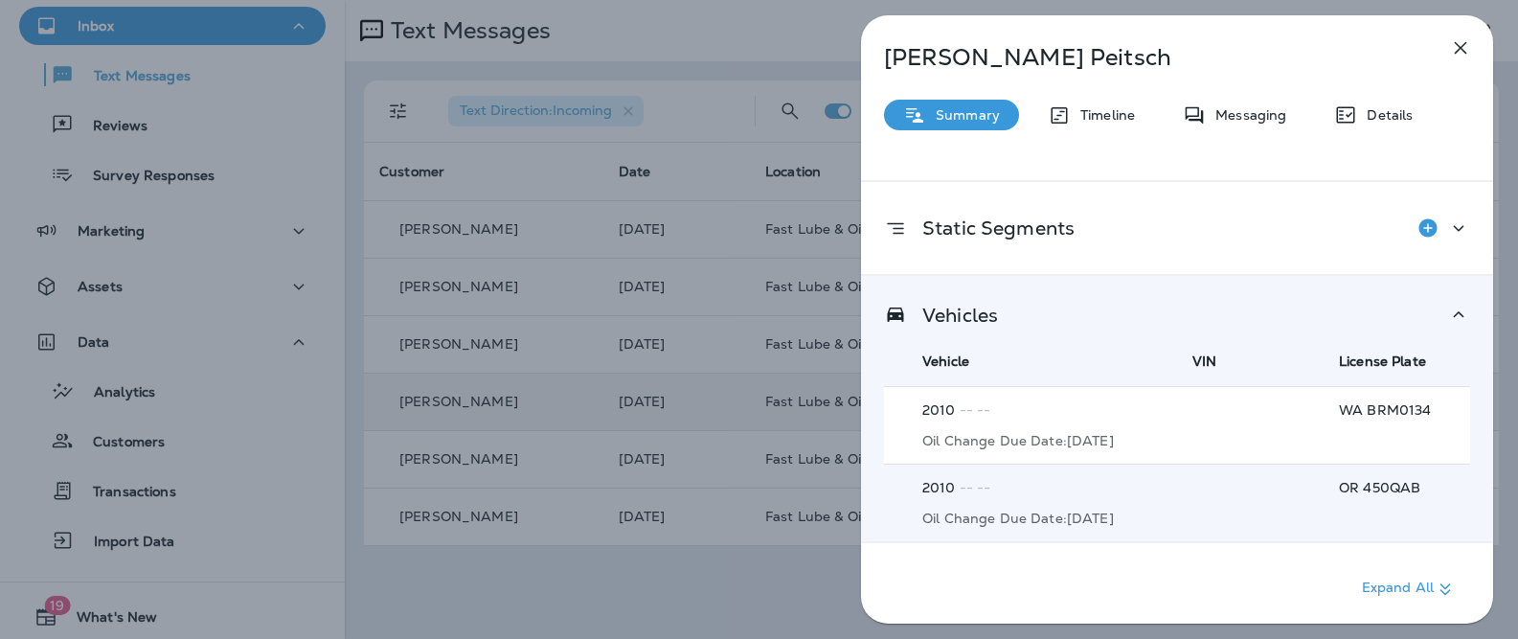
click at [1030, 403] on p "2010 -- --" at bounding box center [1044, 409] width 245 height 15
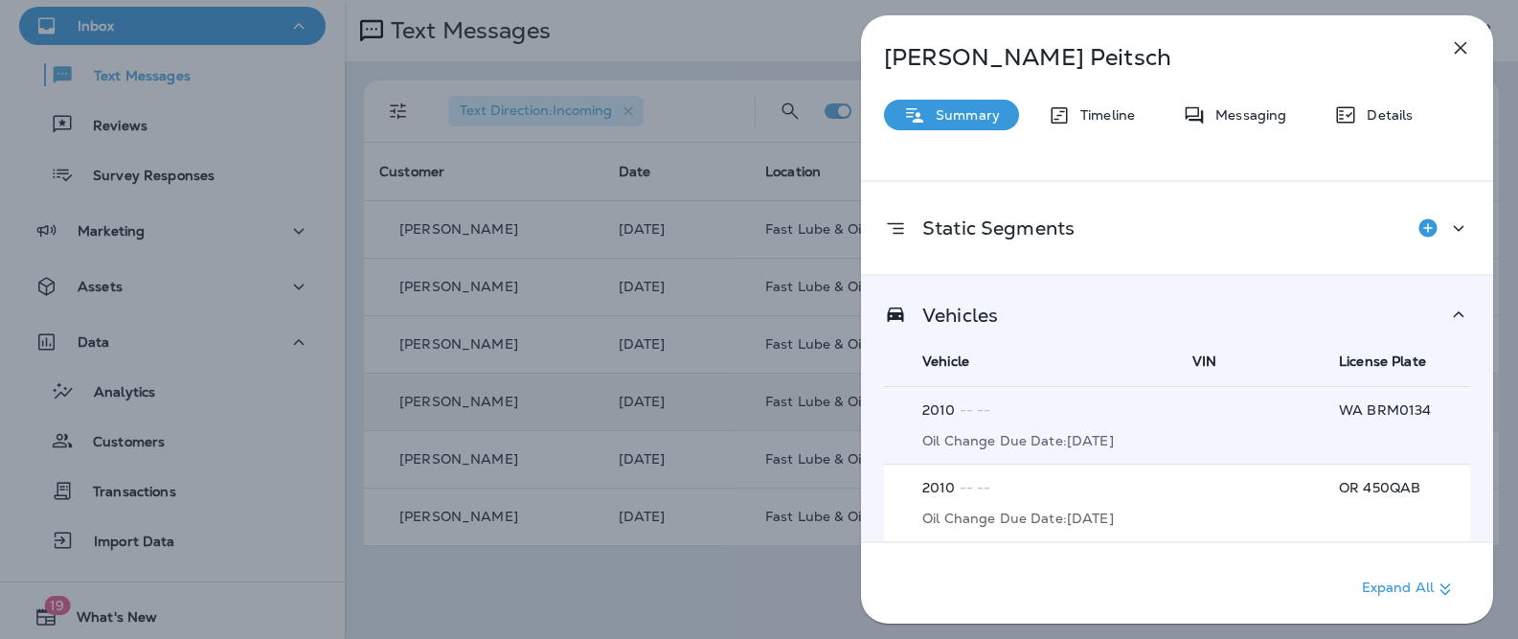
click at [1032, 488] on p "2010 -- --" at bounding box center [1044, 487] width 245 height 15
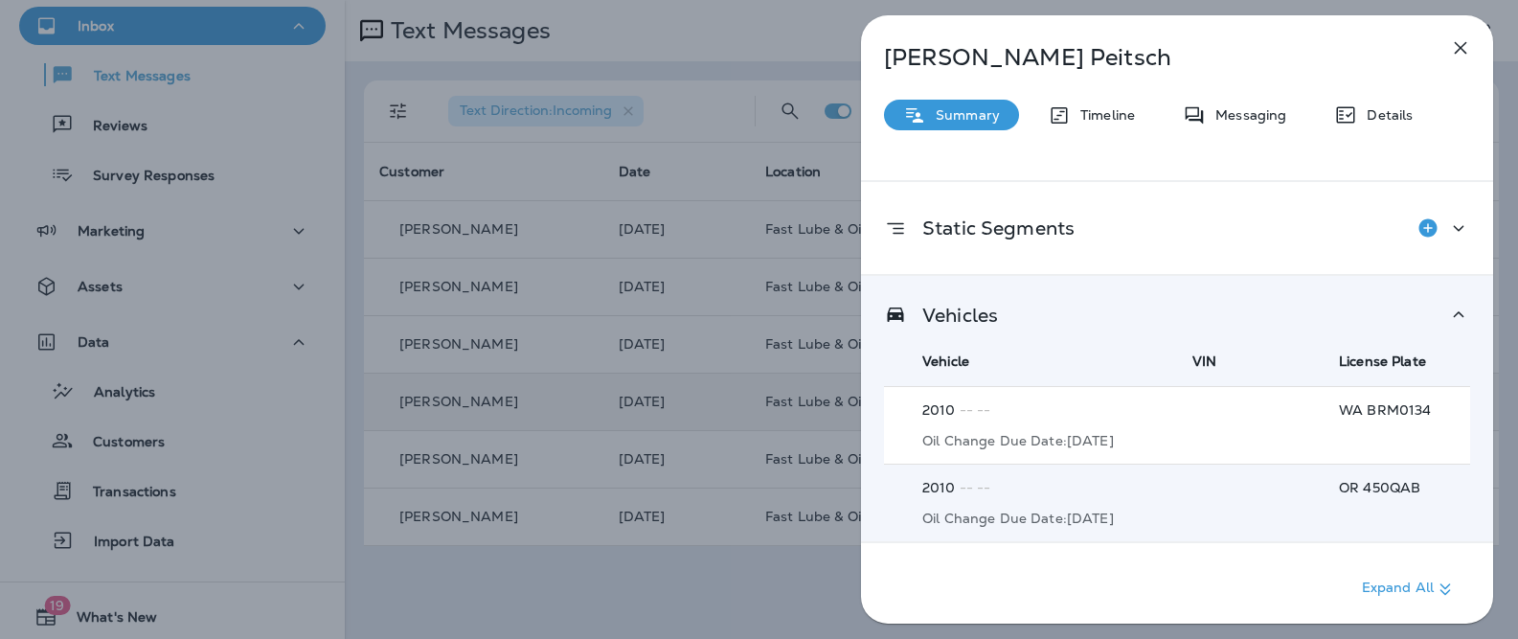
click at [1018, 441] on p "Oil Change Due Date: [DATE]" at bounding box center [1044, 440] width 245 height 15
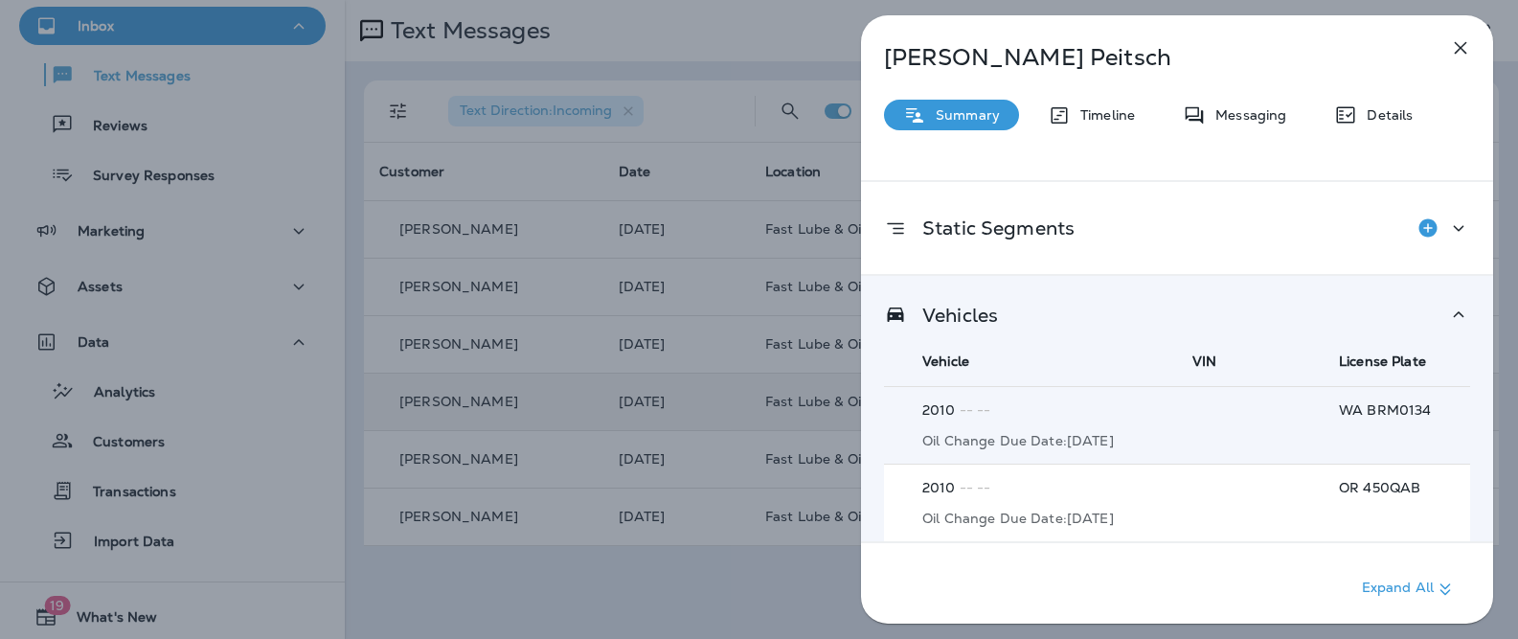
click at [1032, 501] on div "2010 -- -- Oil Change Due Date: [DATE]" at bounding box center [1044, 503] width 245 height 46
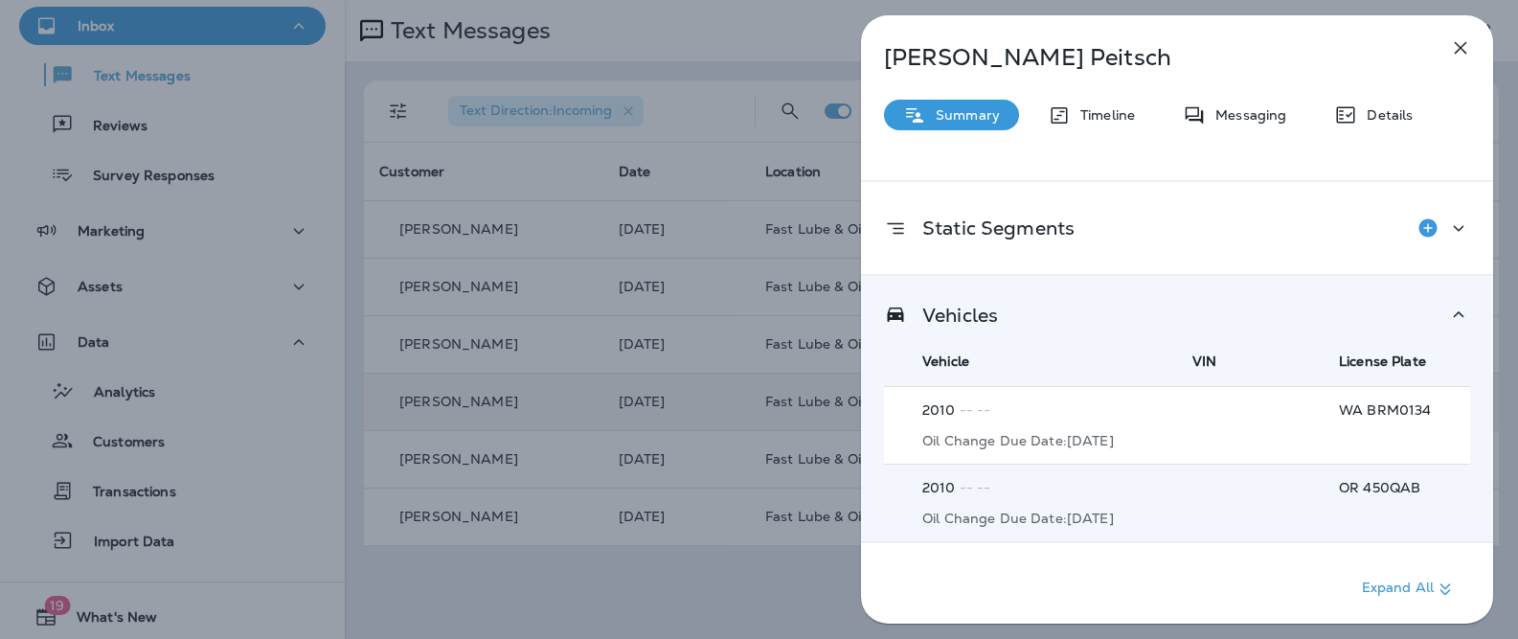
click at [1026, 433] on p "Oil Change Due Date: [DATE]" at bounding box center [1044, 440] width 245 height 15
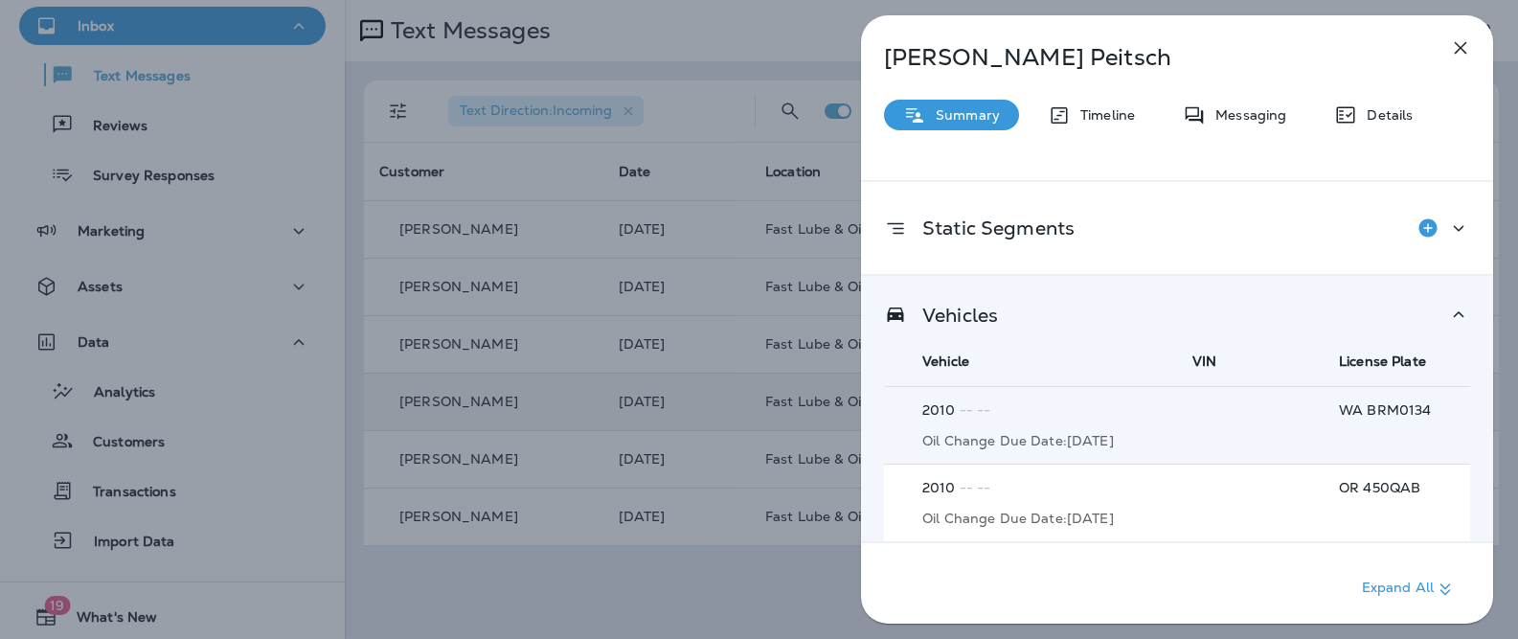
click at [1026, 480] on p "2010 -- --" at bounding box center [1044, 487] width 245 height 15
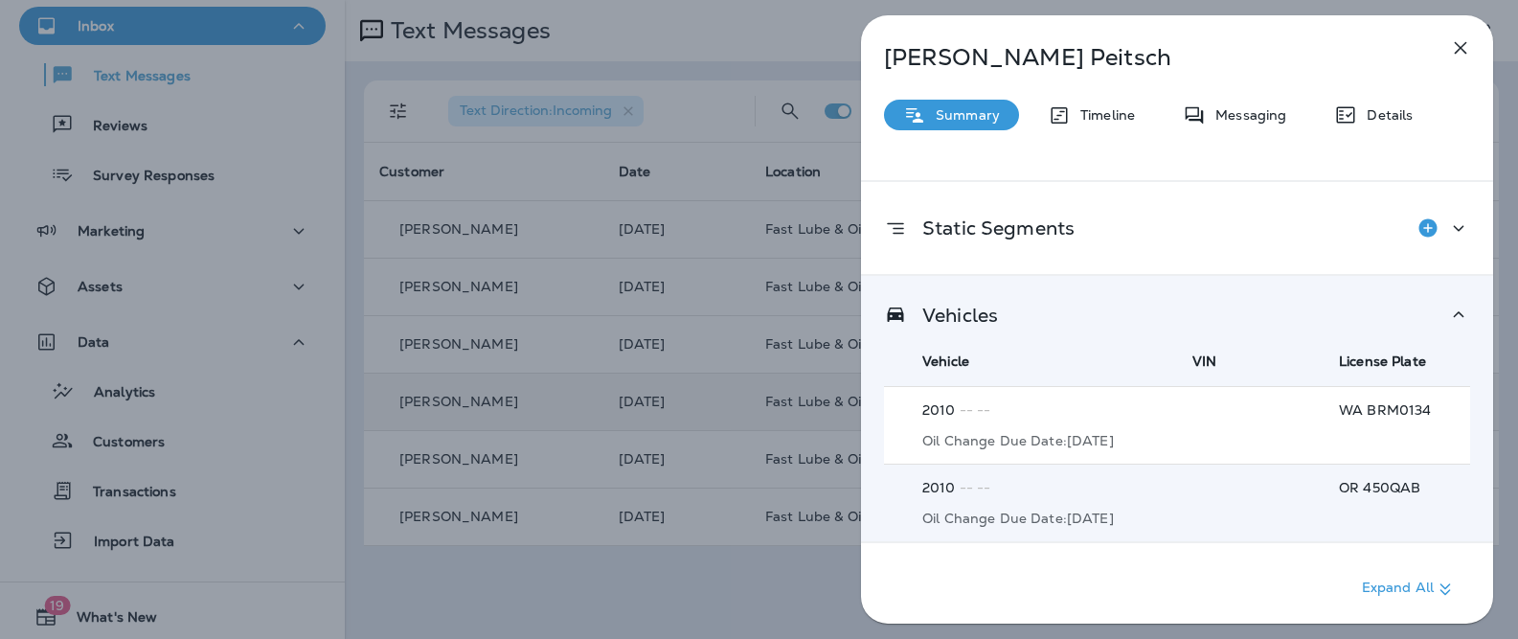
click at [1025, 441] on p "Oil Change Due Date: [DATE]" at bounding box center [1044, 440] width 245 height 15
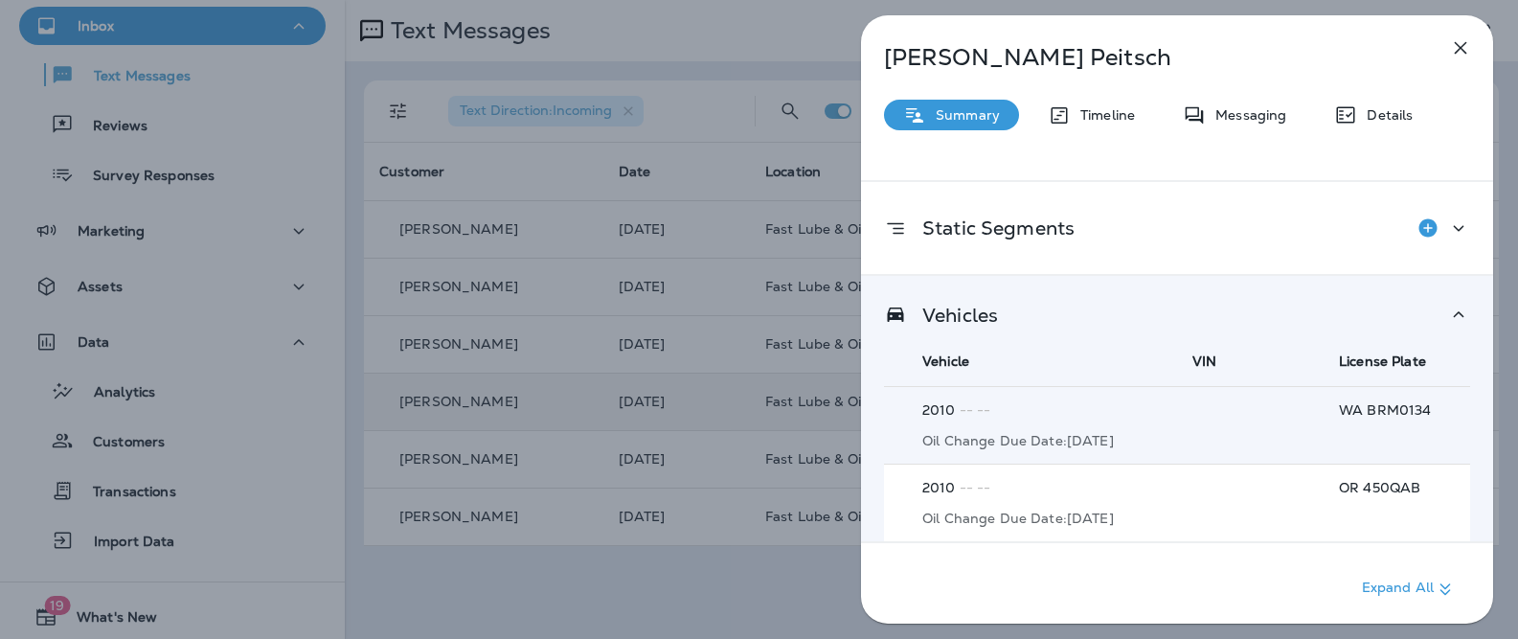
click at [1031, 493] on p "2010 -- --" at bounding box center [1044, 487] width 245 height 15
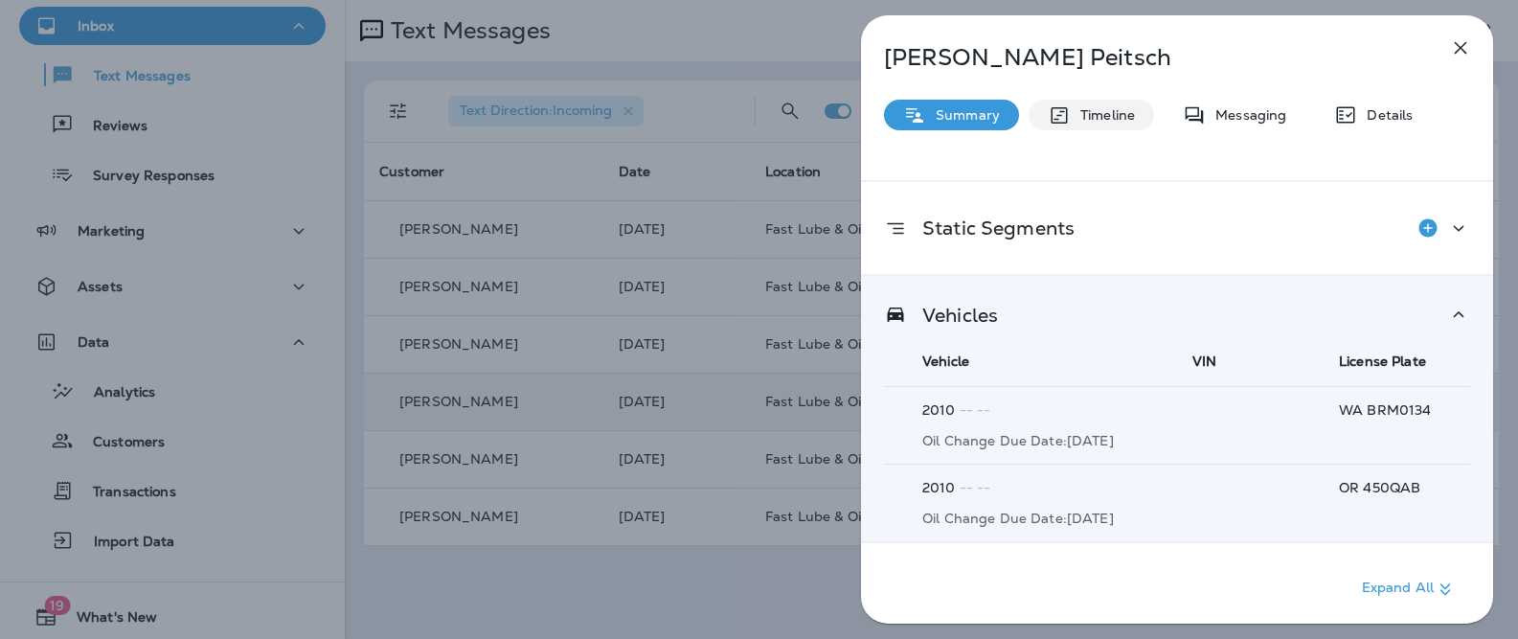
click at [1086, 117] on p "Timeline" at bounding box center [1103, 114] width 64 height 15
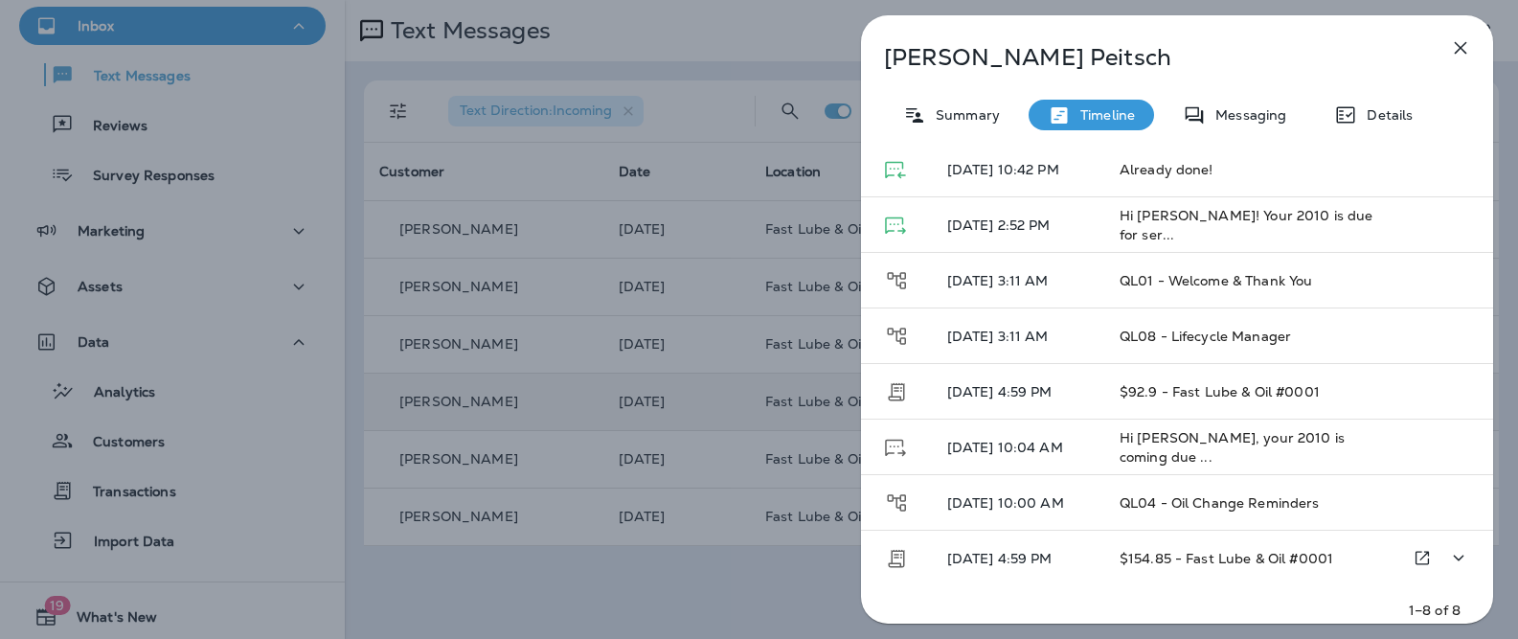
scroll to position [129, 0]
click at [1002, 563] on p "[DATE] 4:59 PM" at bounding box center [1018, 557] width 142 height 15
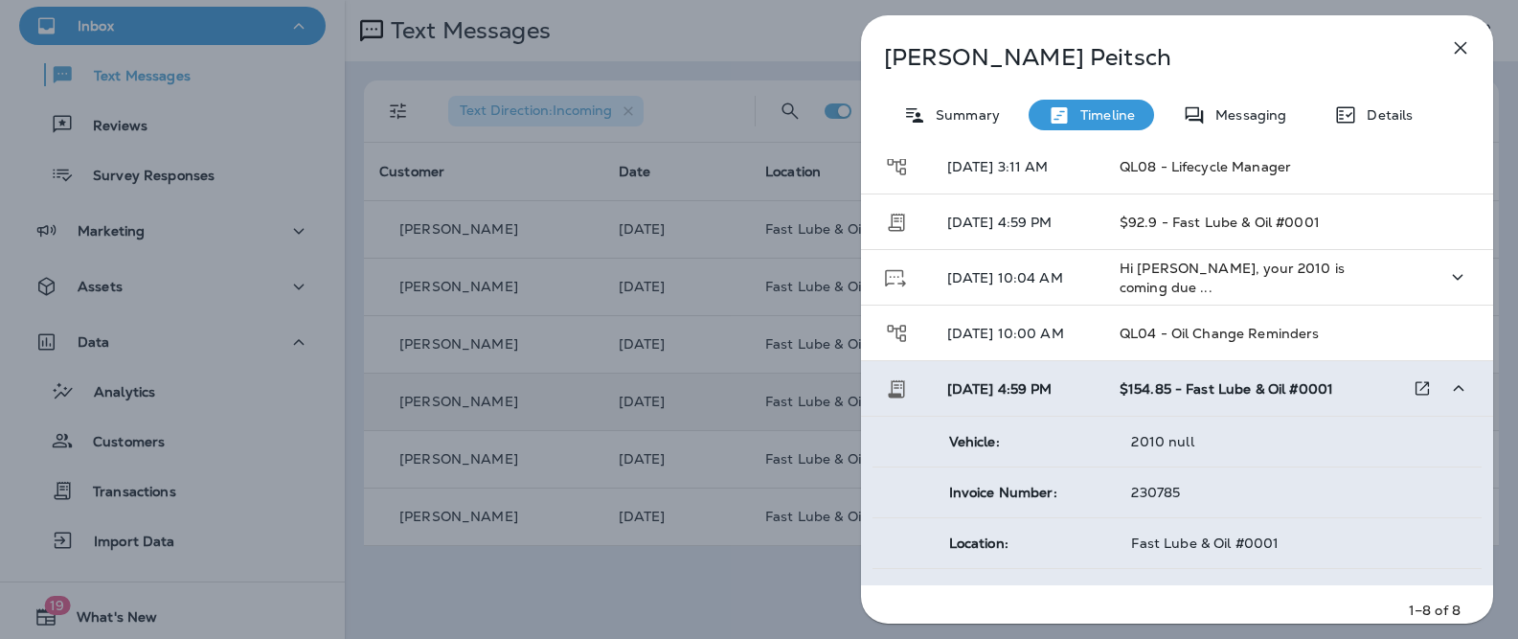
scroll to position [297, 0]
click at [1073, 232] on td "[DATE] 4:59 PM" at bounding box center [1018, 223] width 172 height 56
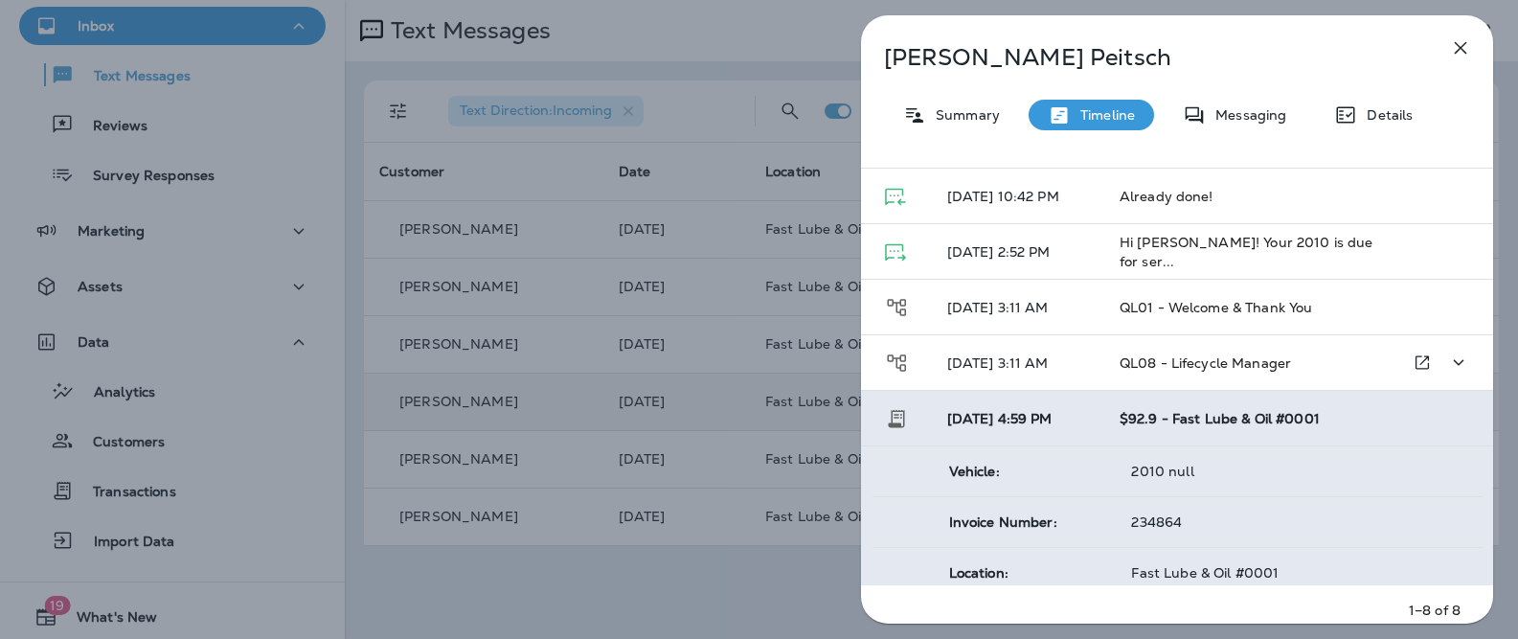
scroll to position [333, 0]
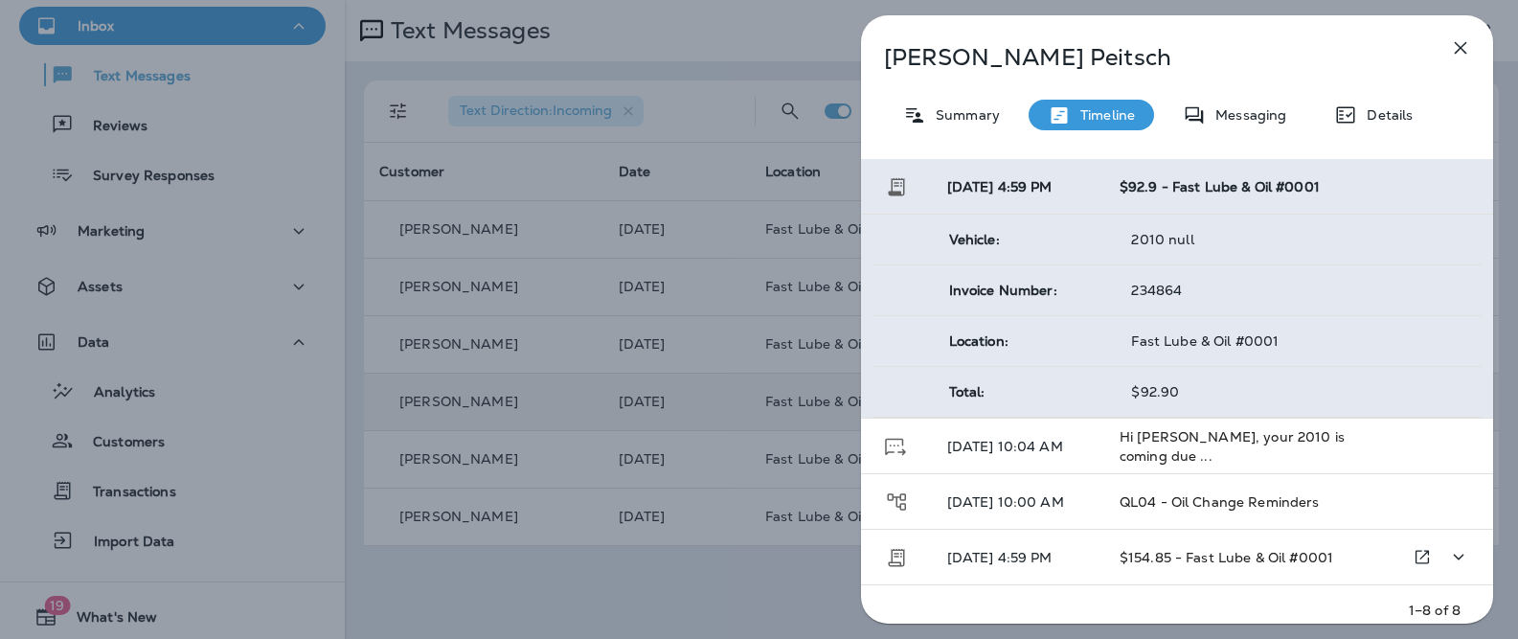
click at [1099, 537] on td "[DATE] 4:59 PM" at bounding box center [1018, 558] width 172 height 56
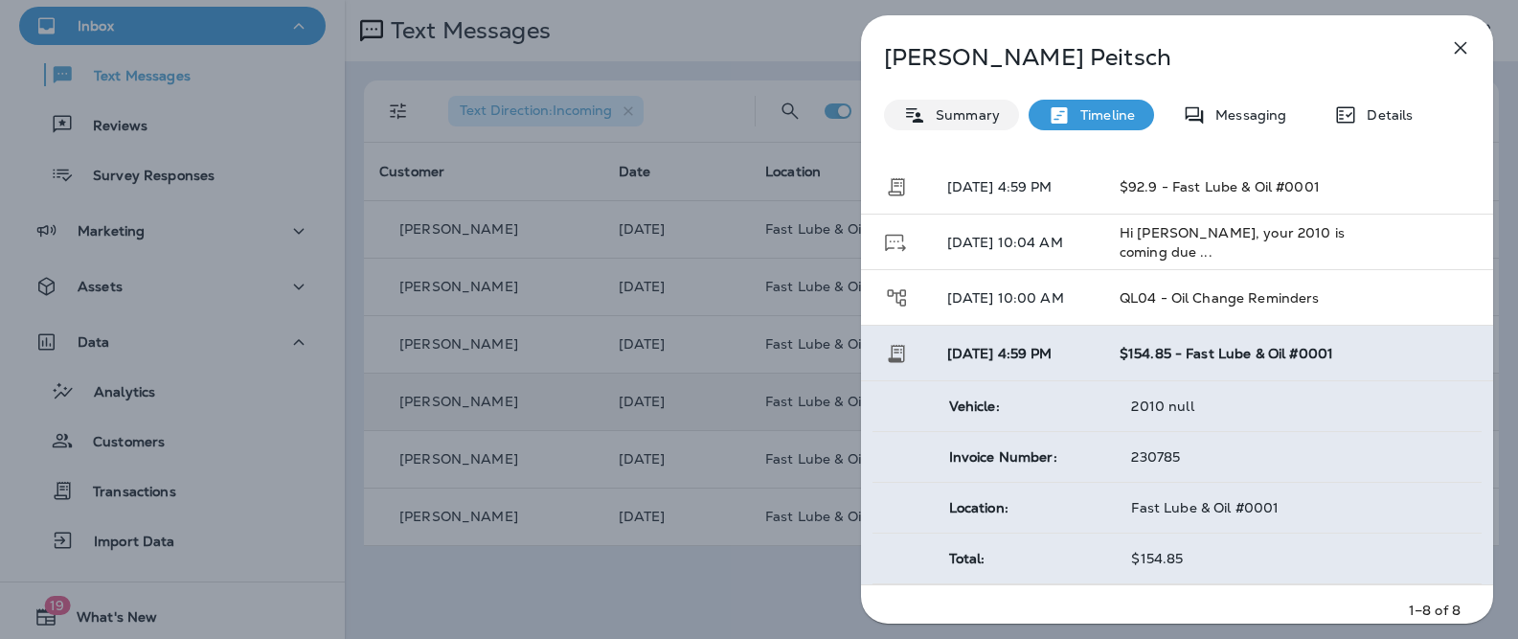
click at [954, 114] on p "Summary" at bounding box center [963, 114] width 74 height 15
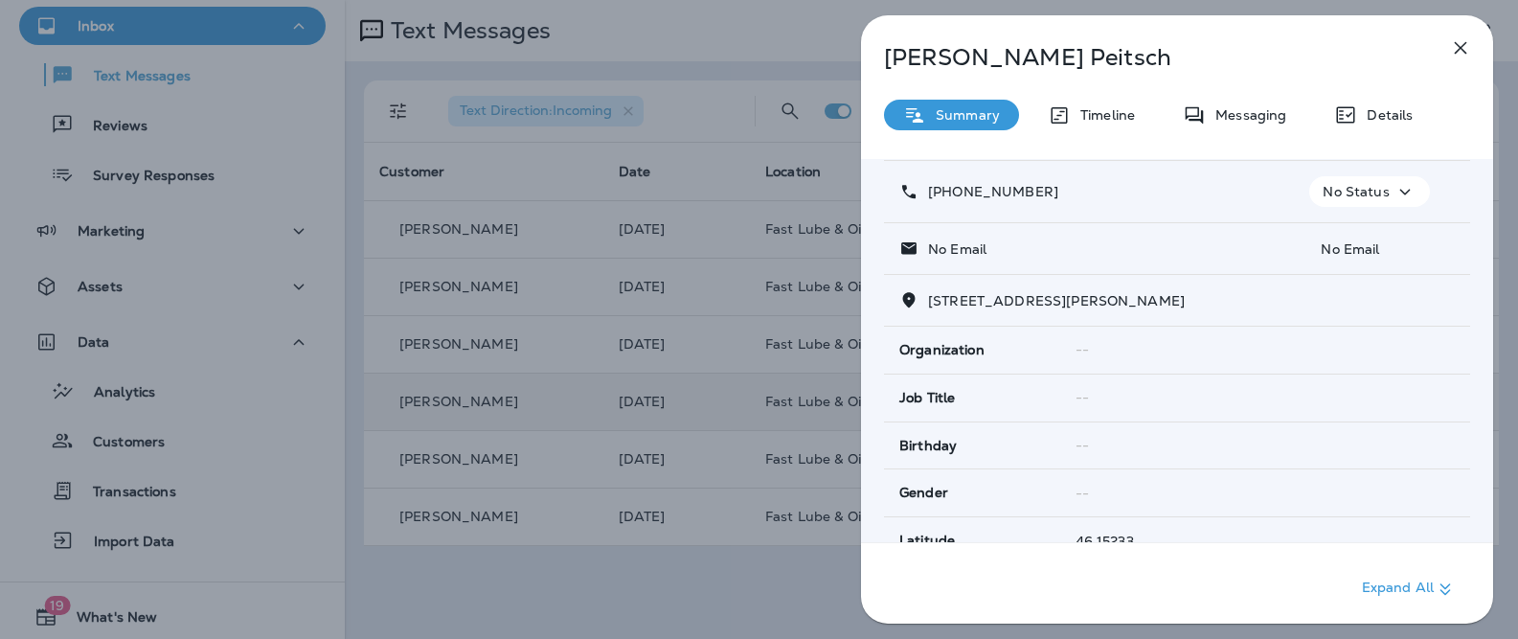
scroll to position [439, 0]
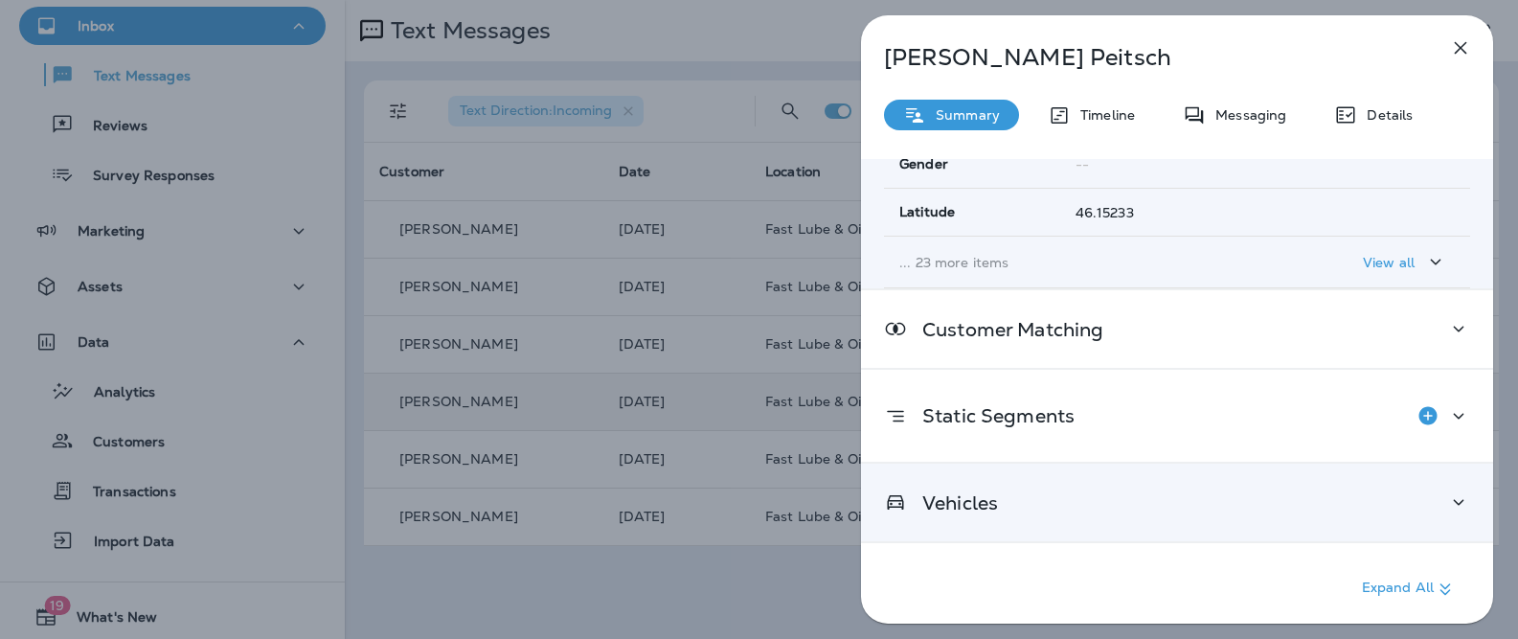
click at [1044, 492] on div "Vehicles" at bounding box center [1177, 502] width 586 height 24
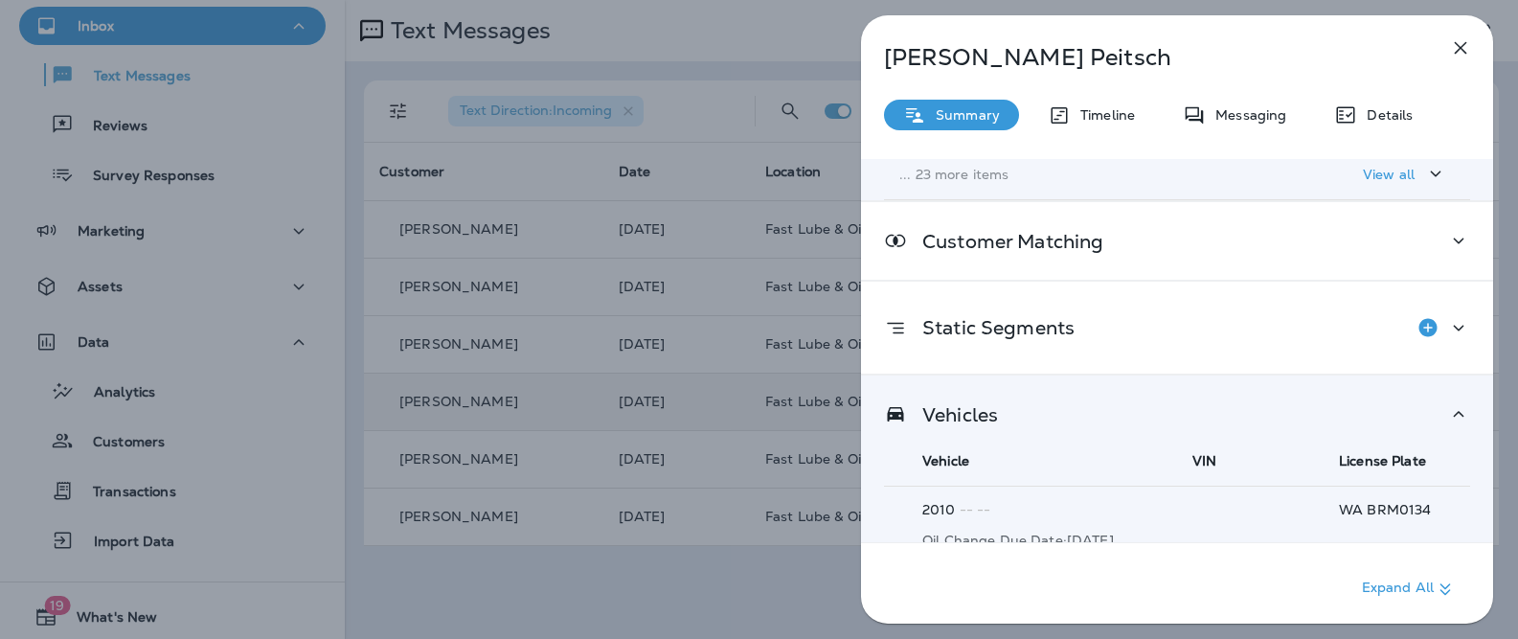
scroll to position [626, 0]
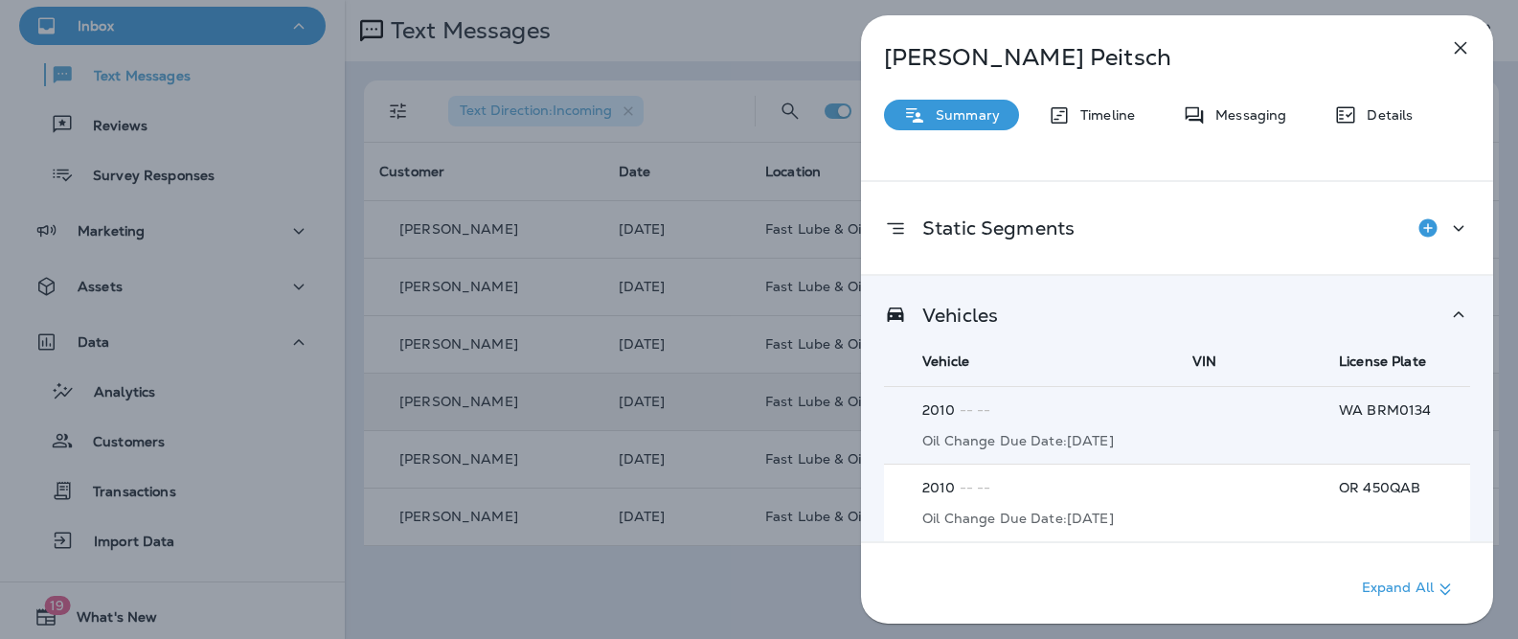
click at [1372, 494] on p "OR 450QAB" at bounding box center [1404, 487] width 131 height 15
click at [1371, 488] on p "OR 450QAB" at bounding box center [1404, 487] width 131 height 15
copy p "450QAB"
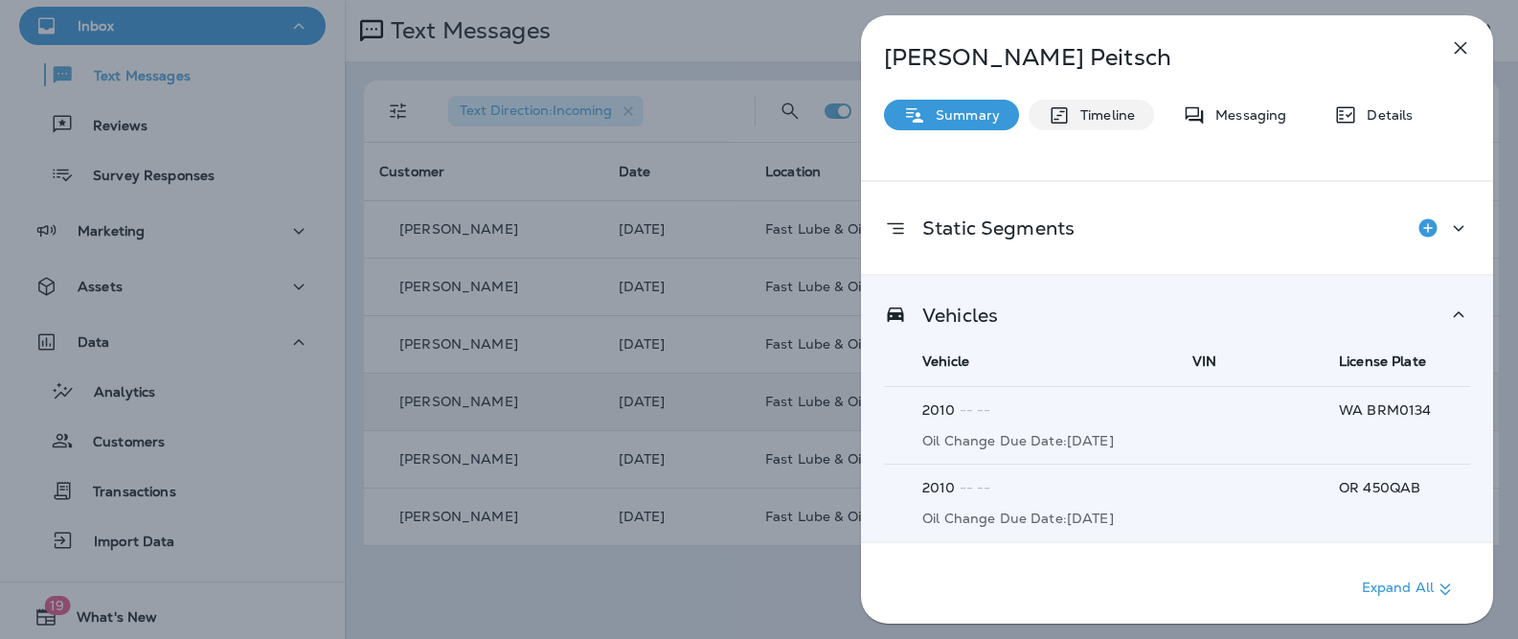
click at [1095, 123] on p "Timeline" at bounding box center [1103, 114] width 64 height 15
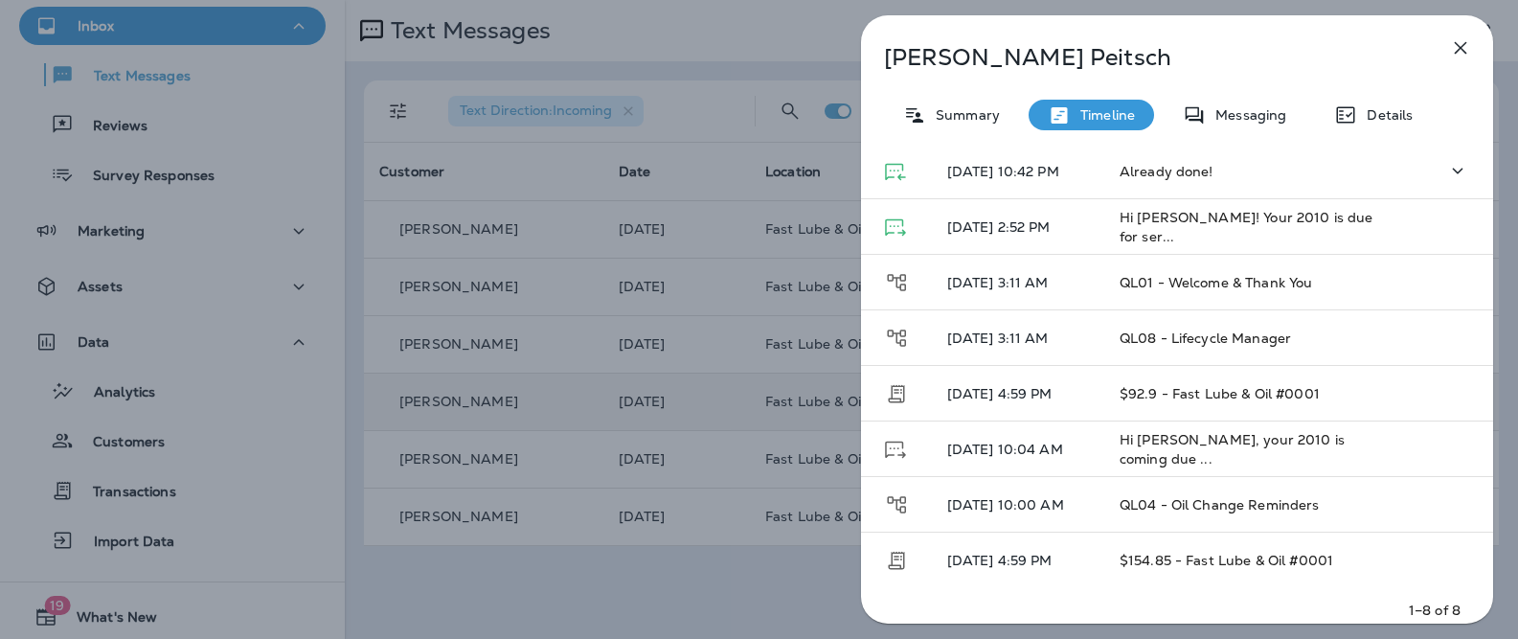
scroll to position [129, 0]
click at [975, 103] on div "Summary" at bounding box center [951, 115] width 135 height 31
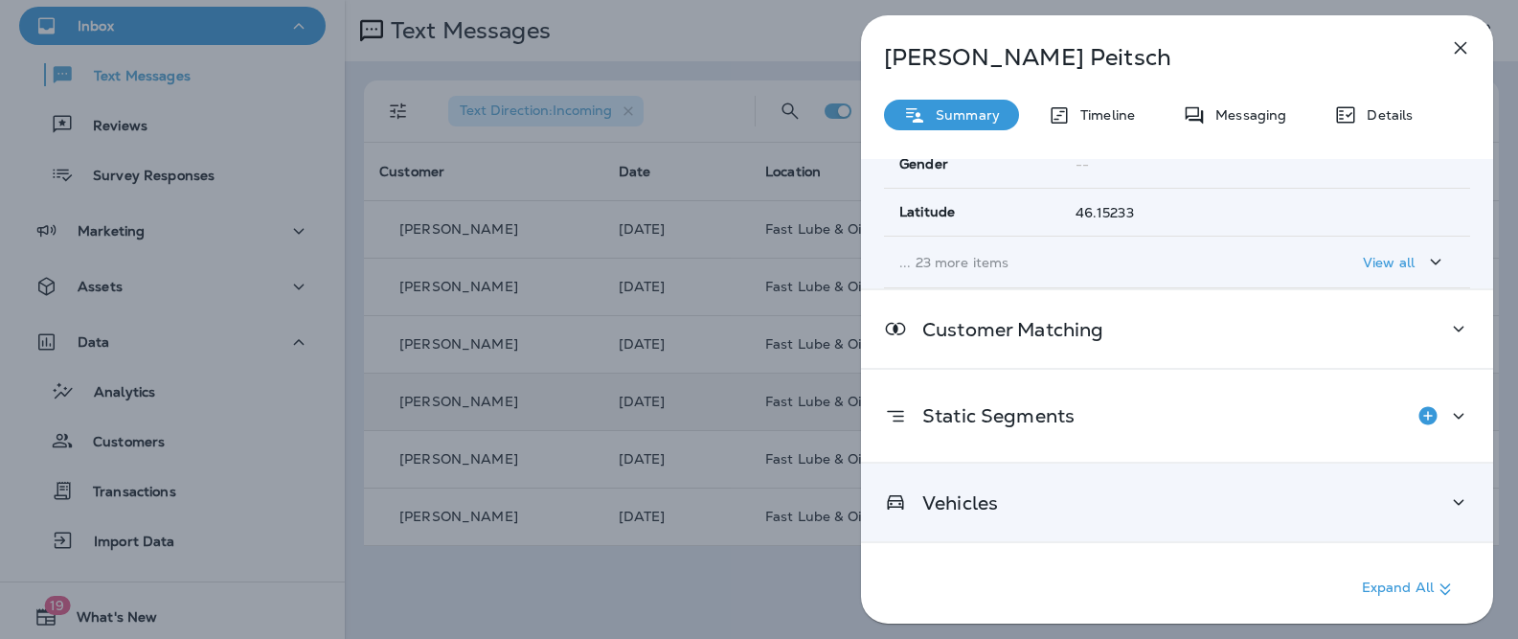
click at [1057, 511] on div "Vehicles" at bounding box center [1177, 502] width 586 height 24
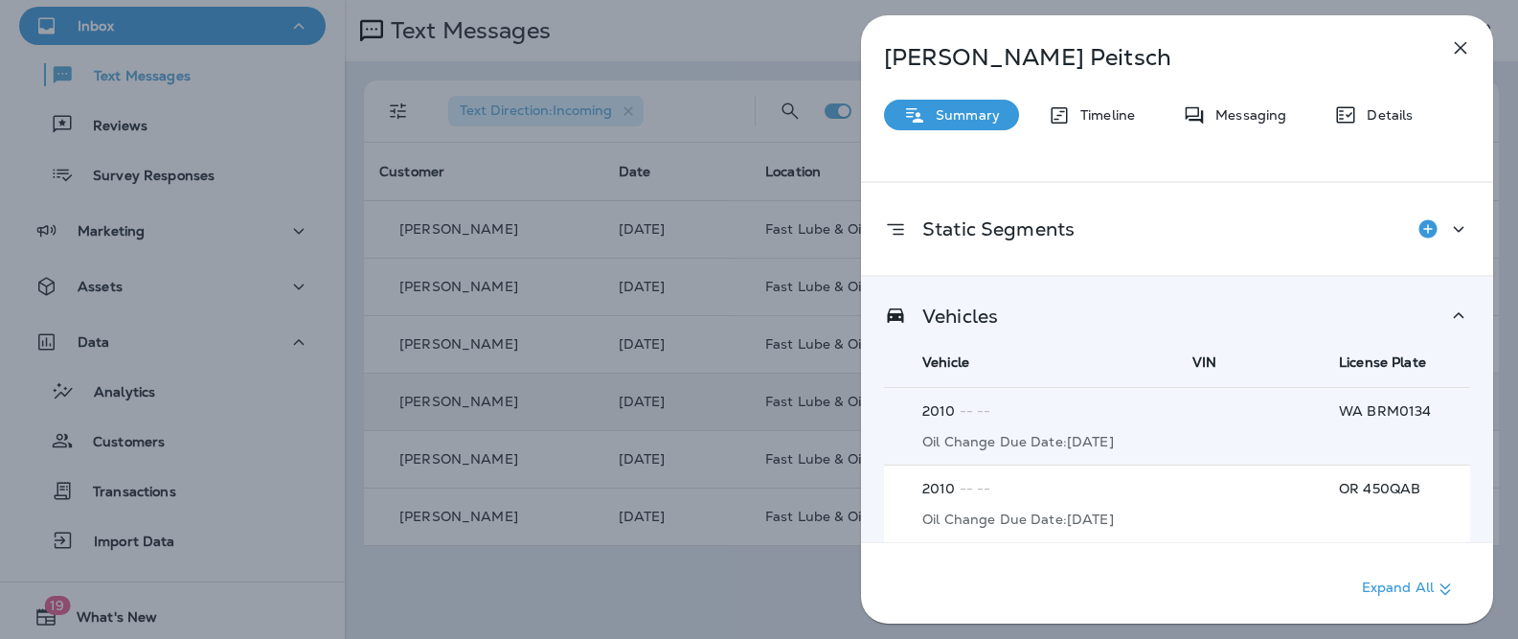
scroll to position [626, 0]
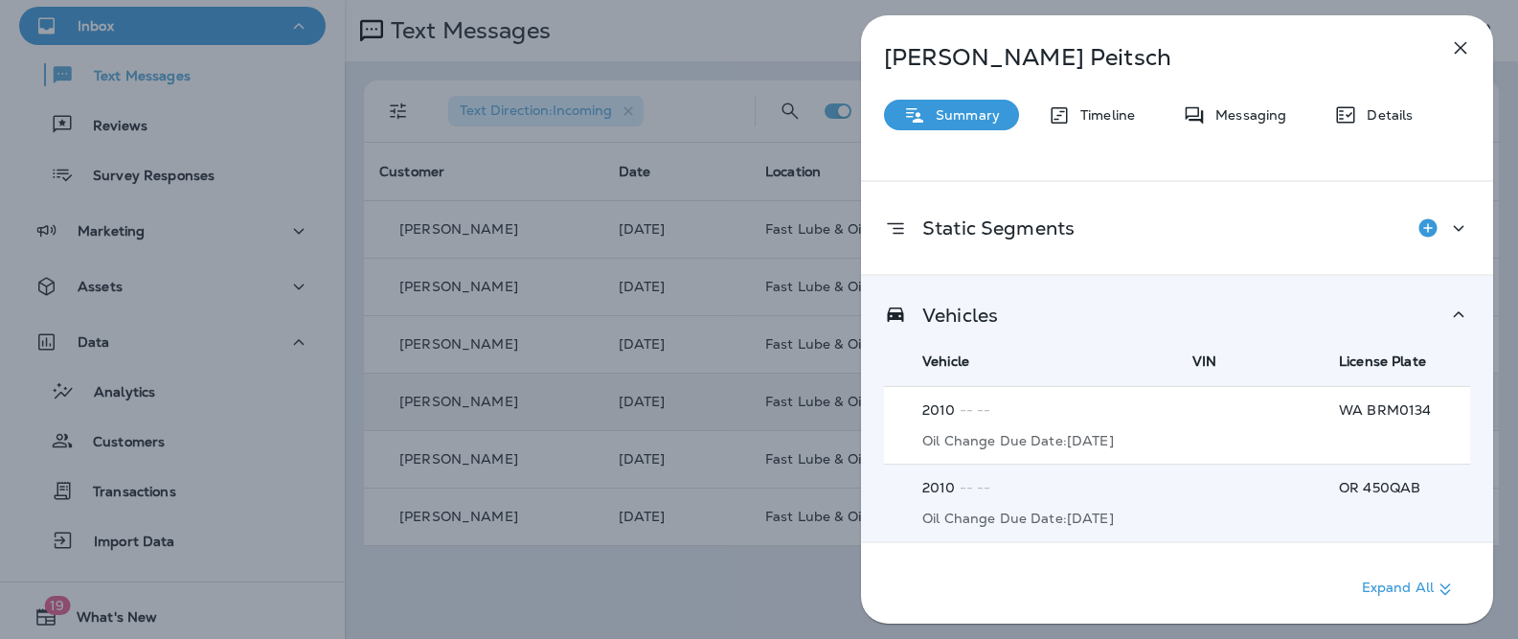
click at [1383, 402] on p "WA BRM0134" at bounding box center [1404, 409] width 131 height 15
copy p "BRM0134"
